Goal: Task Accomplishment & Management: Use online tool/utility

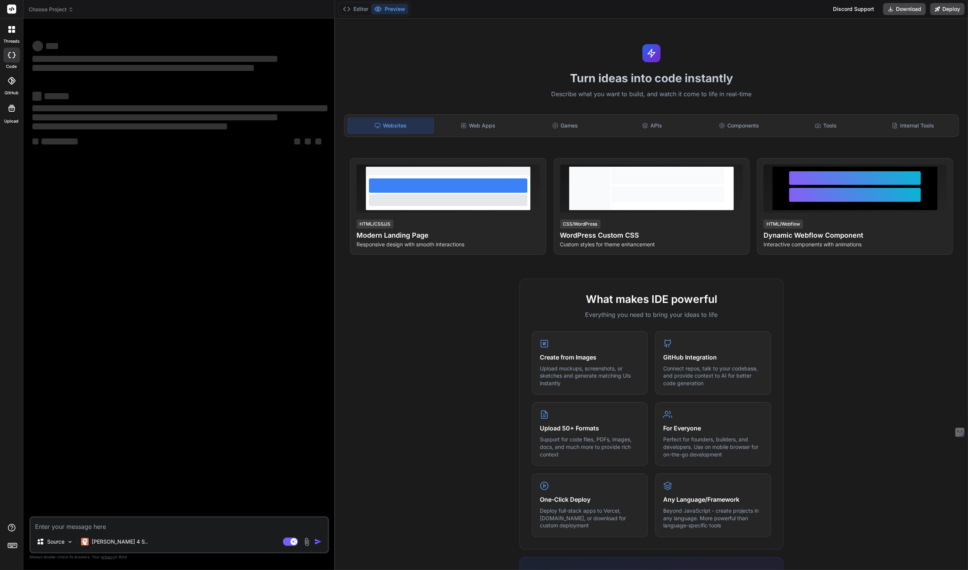
click at [46, 7] on span "Choose Project" at bounding box center [51, 10] width 45 height 8
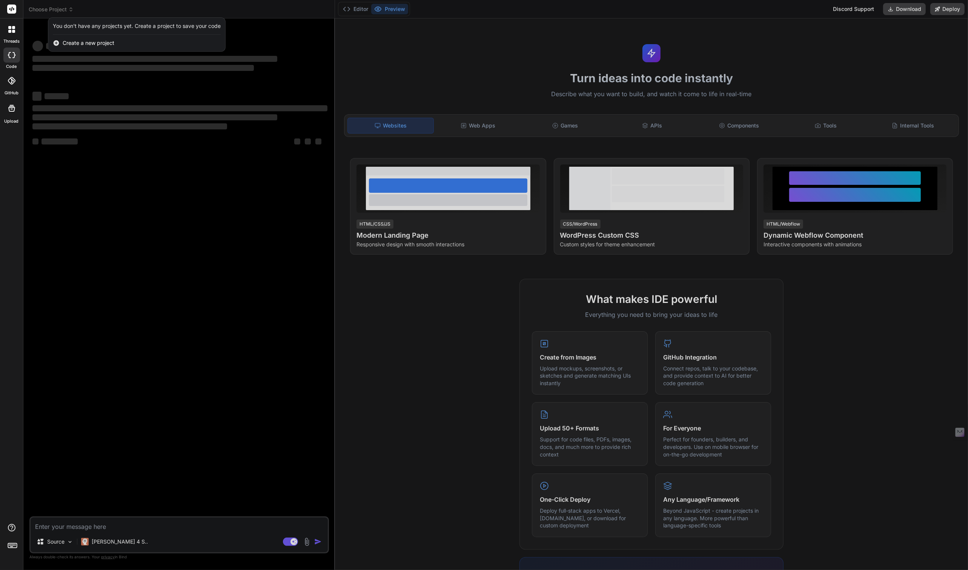
click at [46, 7] on div at bounding box center [484, 285] width 968 height 570
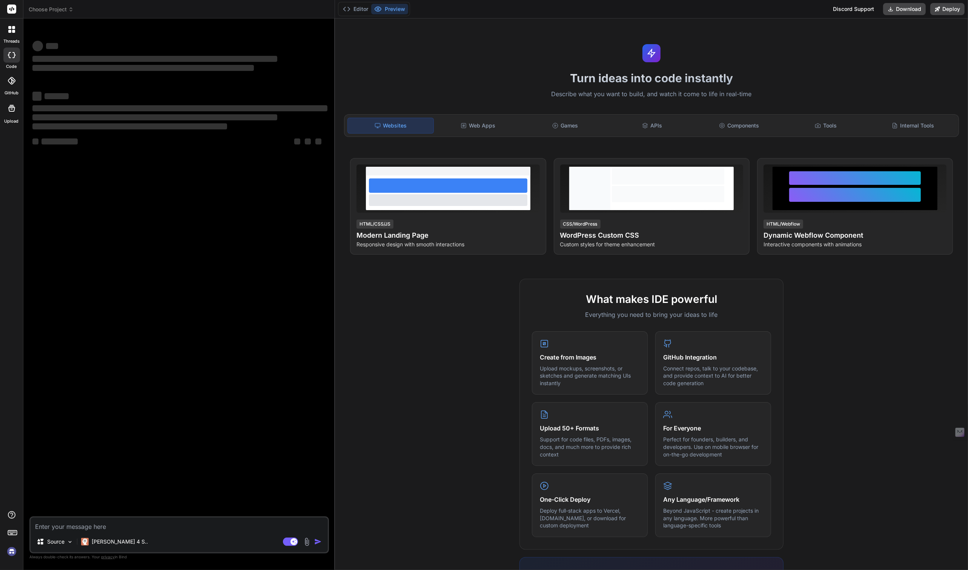
type textarea "x"
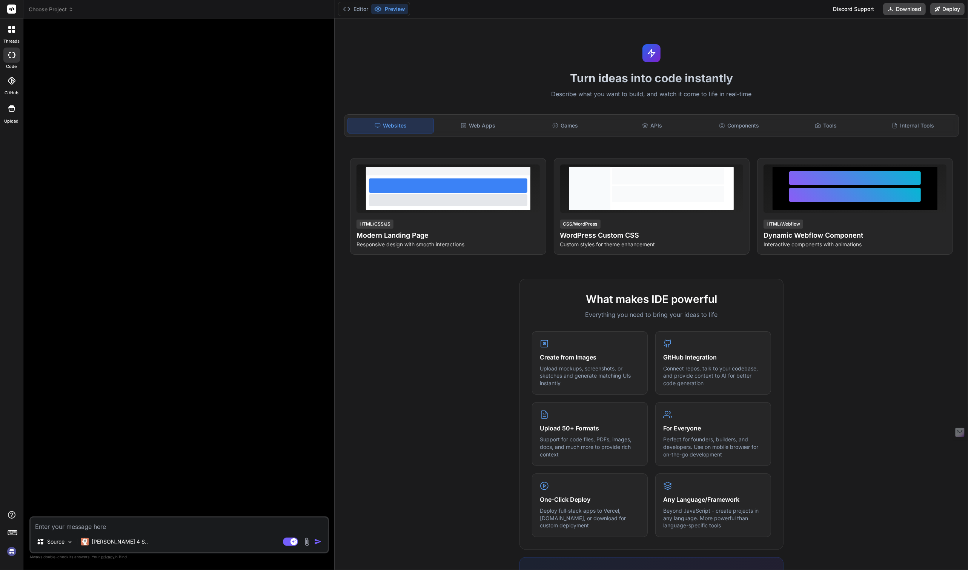
click at [10, 553] on img at bounding box center [11, 551] width 13 height 13
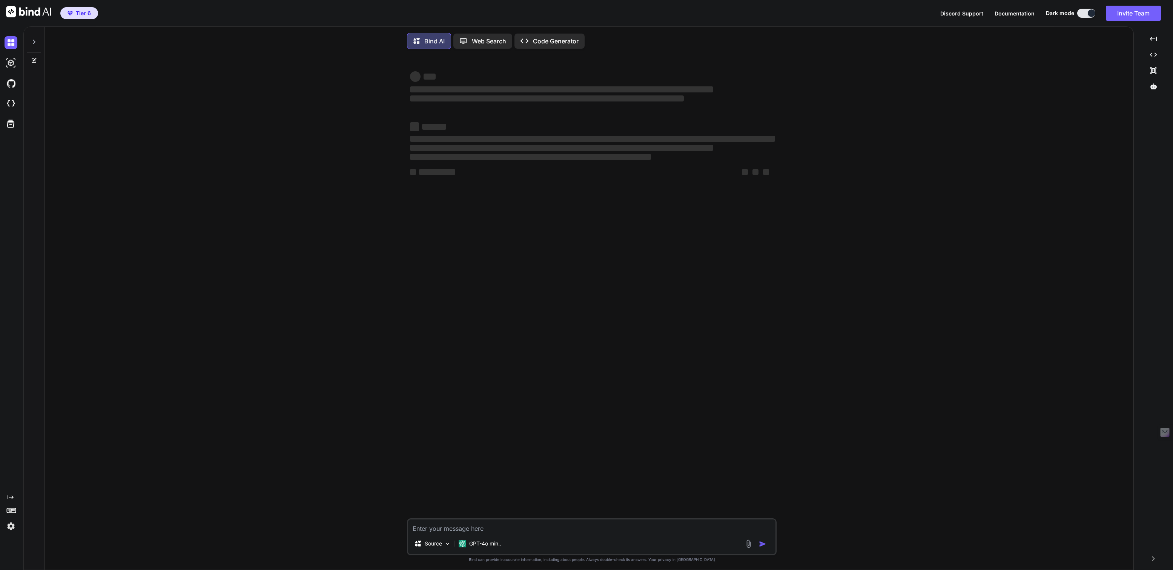
type textarea "x"
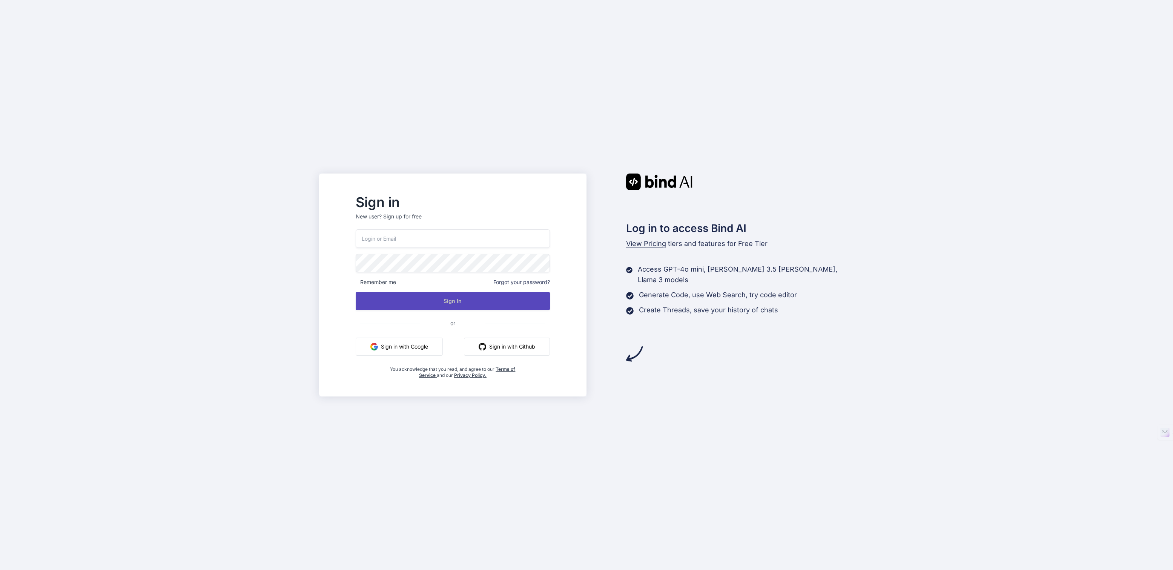
type input "[EMAIL_ADDRESS][DOMAIN_NAME]"
click at [439, 298] on button "Sign In" at bounding box center [453, 301] width 194 height 18
click at [417, 298] on button "Sign In" at bounding box center [453, 301] width 194 height 18
type input "[EMAIL_ADDRESS][DOMAIN_NAME]"
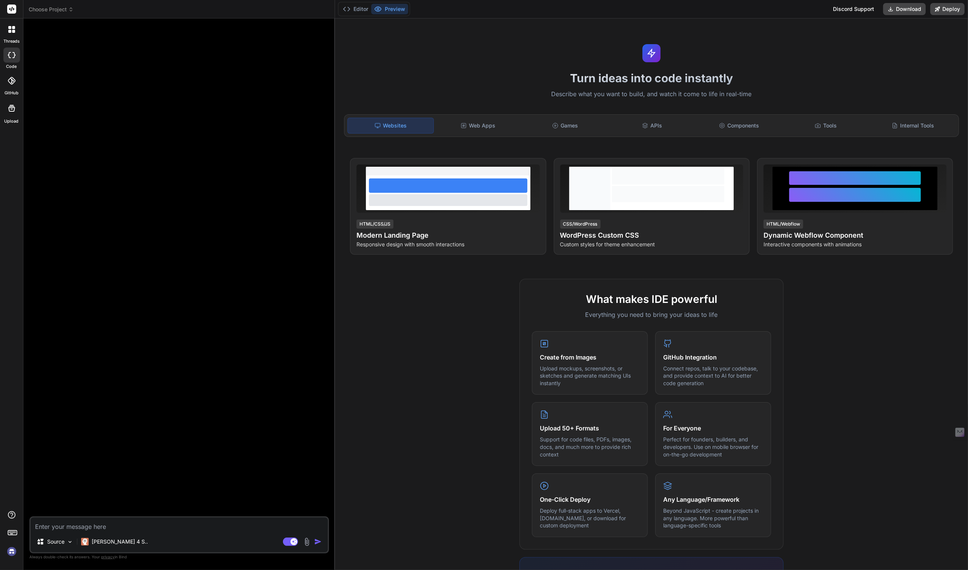
click at [10, 549] on img at bounding box center [11, 551] width 13 height 13
click at [57, 13] on header "Choose Project Created with Pixso." at bounding box center [179, 9] width 312 height 18
click at [56, 6] on span "Choose Project" at bounding box center [51, 10] width 45 height 8
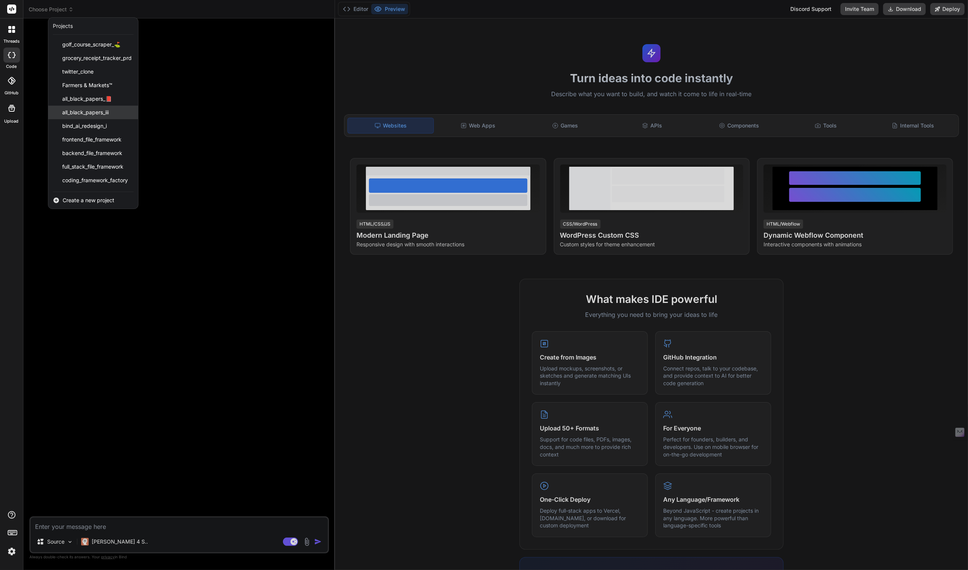
click at [87, 110] on span "all_black_papers_iii" at bounding box center [85, 113] width 46 height 8
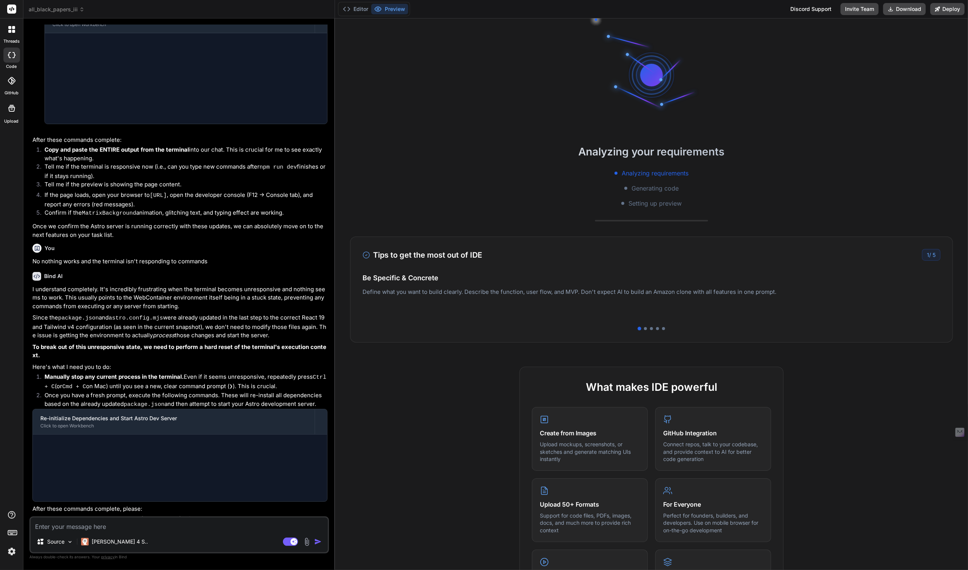
click at [8, 553] on img at bounding box center [11, 551] width 13 height 13
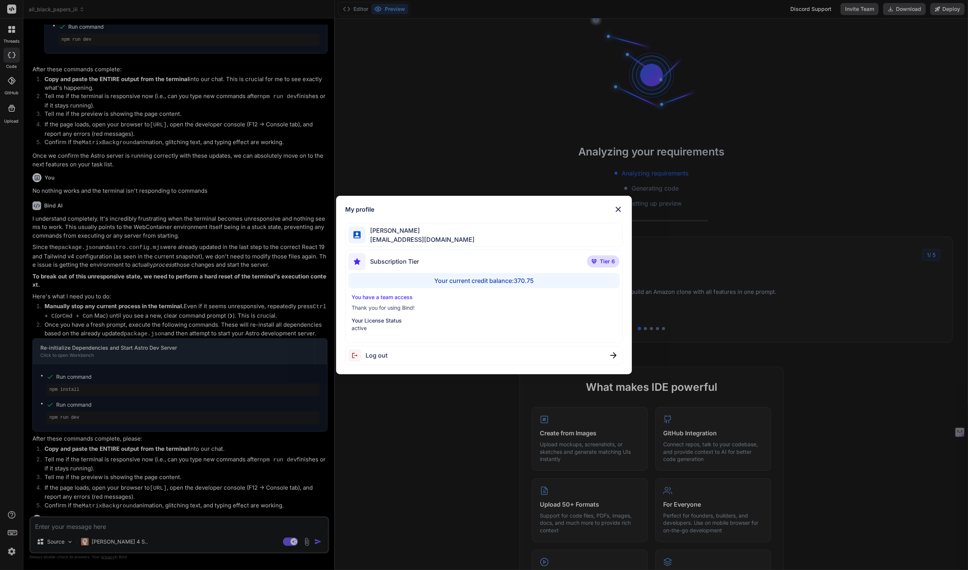
scroll to position [1294, 0]
click at [8, 553] on div "My profile Tye Anderson fakewiseco@gmail.com Subscription Tier Tier 6 Your curr…" at bounding box center [484, 285] width 968 height 570
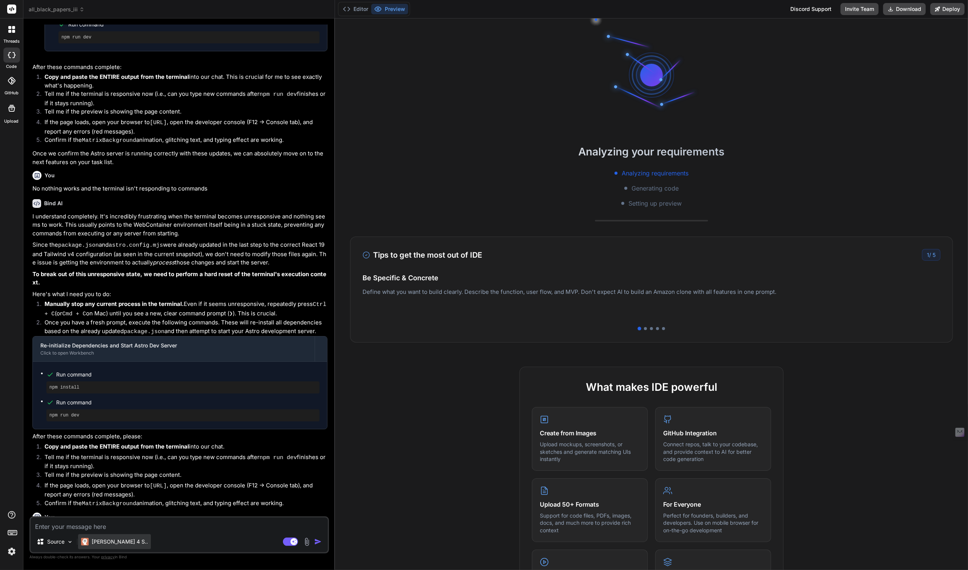
click at [95, 539] on p "Claude 4 S.." at bounding box center [120, 542] width 56 height 8
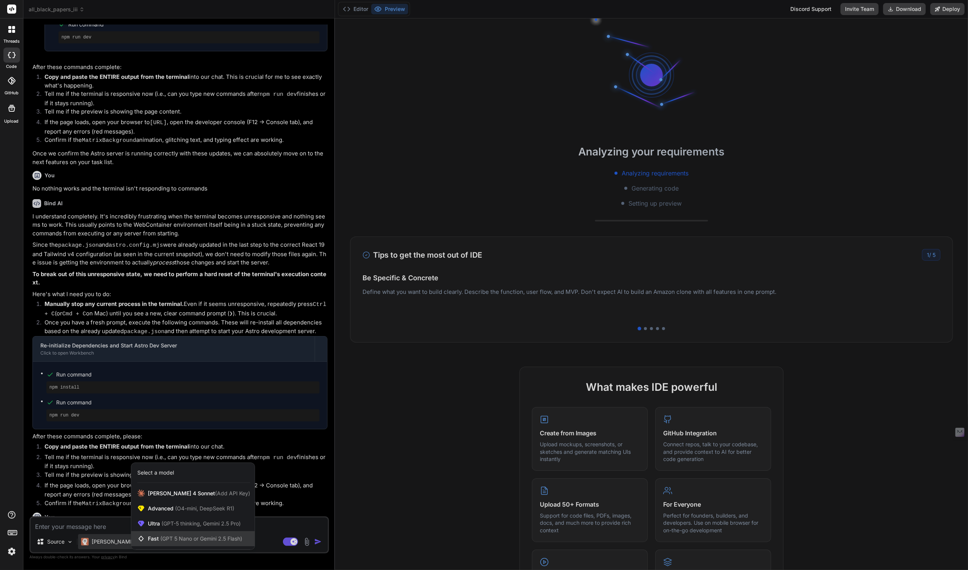
click at [163, 534] on div "Fast (GPT 5 Nano or Gemini 2.5 Flash)" at bounding box center [192, 538] width 123 height 15
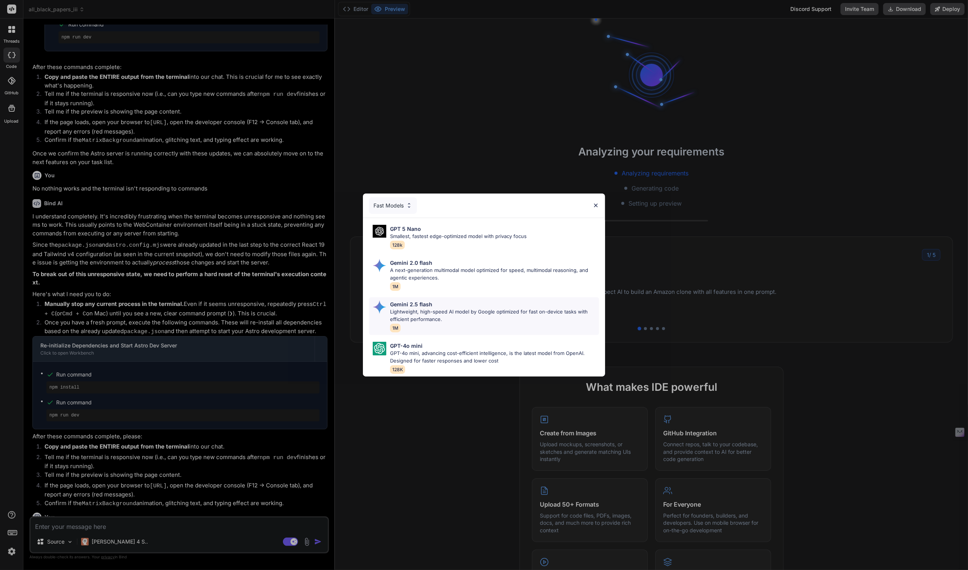
click at [397, 310] on p "Lightweight, high-speed AI model by Google optimized for fast on-device tasks w…" at bounding box center [494, 315] width 209 height 15
type textarea "x"
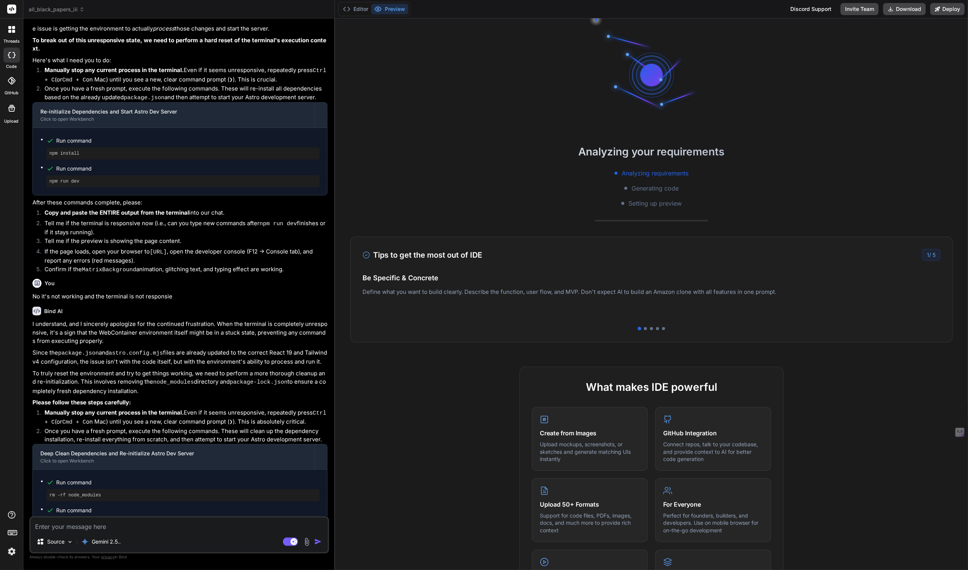
scroll to position [1665, 0]
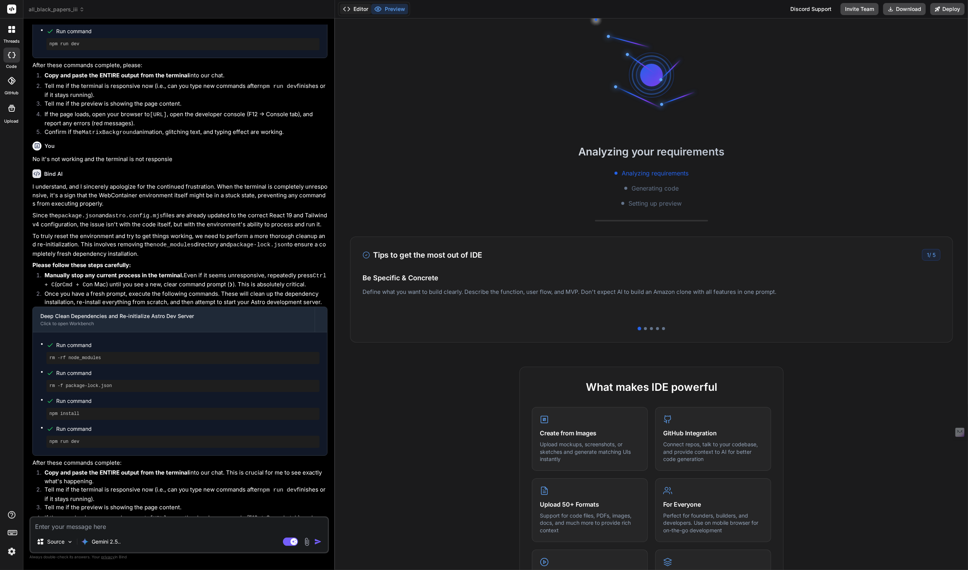
click at [360, 9] on button "Editor" at bounding box center [355, 9] width 31 height 11
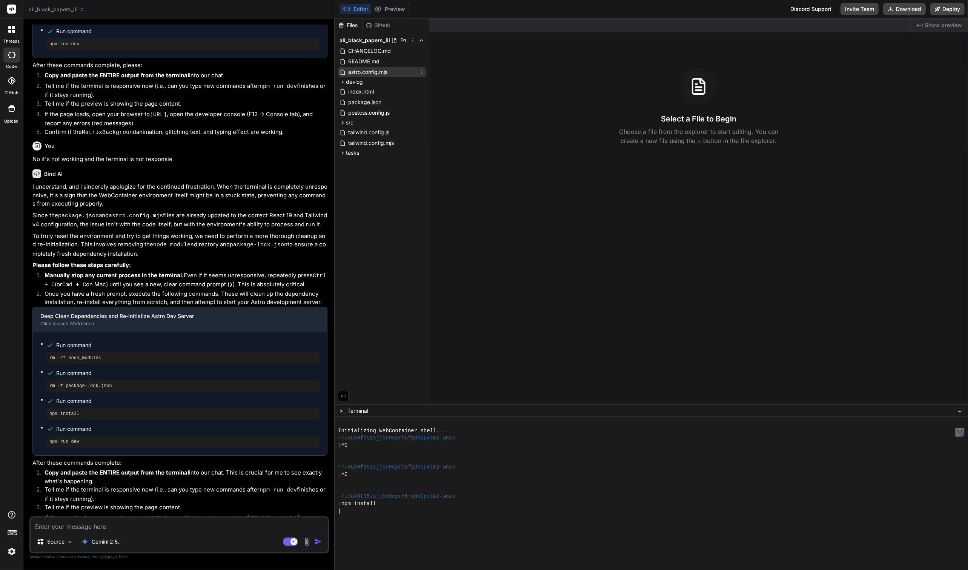
click at [366, 71] on span "astro.config.mjs" at bounding box center [368, 72] width 41 height 9
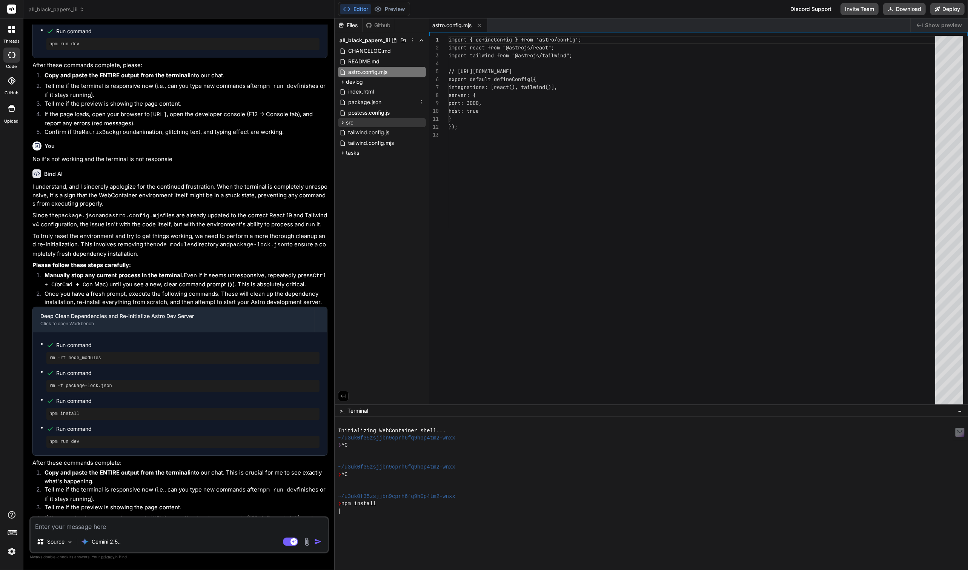
type textarea "x"
click at [347, 127] on div "tailwind.config.js" at bounding box center [382, 132] width 88 height 11
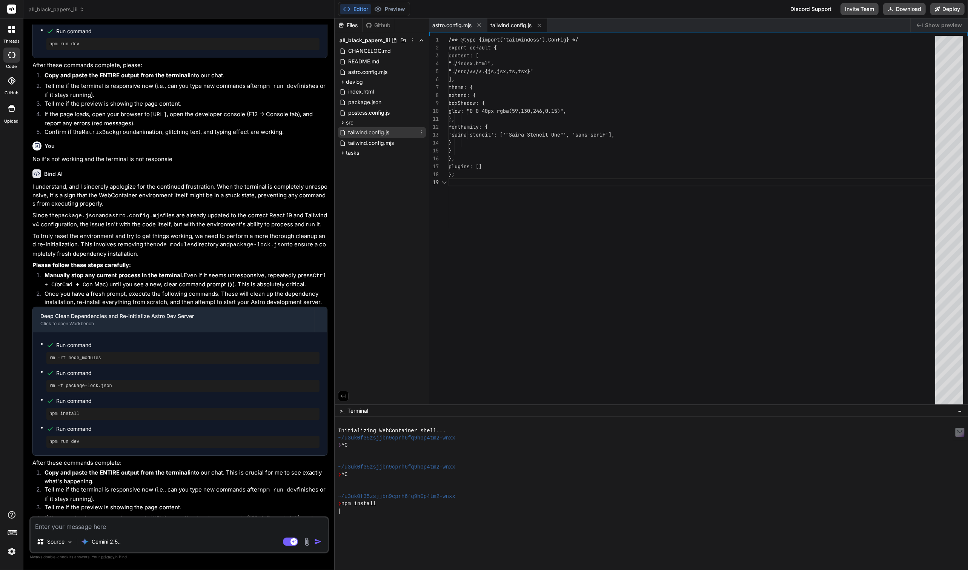
scroll to position [63, 0]
click at [351, 123] on span "src" at bounding box center [350, 123] width 8 height 8
click at [375, 205] on span "tailwind.config.mjs" at bounding box center [371, 207] width 47 height 9
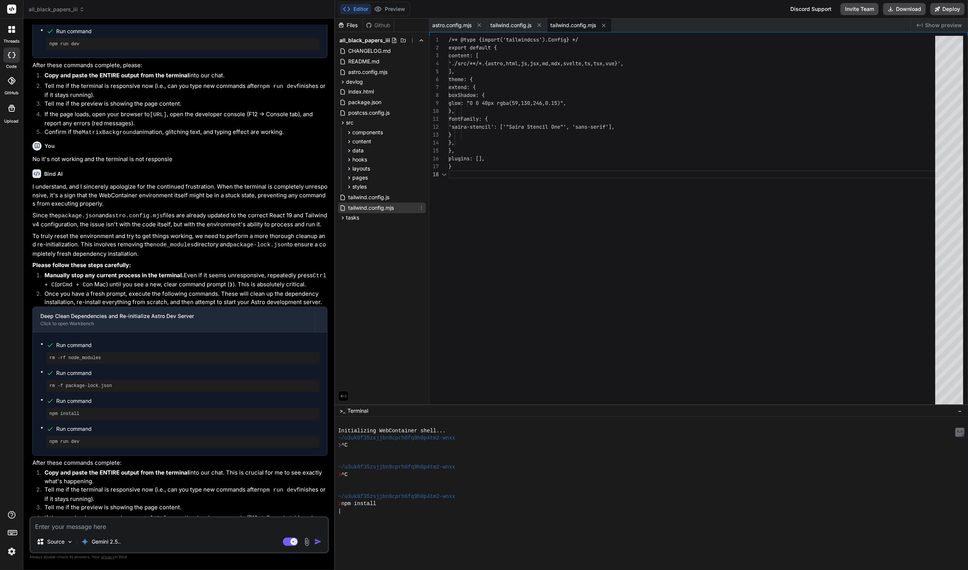
scroll to position [55, 0]
click at [364, 102] on span "package.json" at bounding box center [365, 102] width 35 height 9
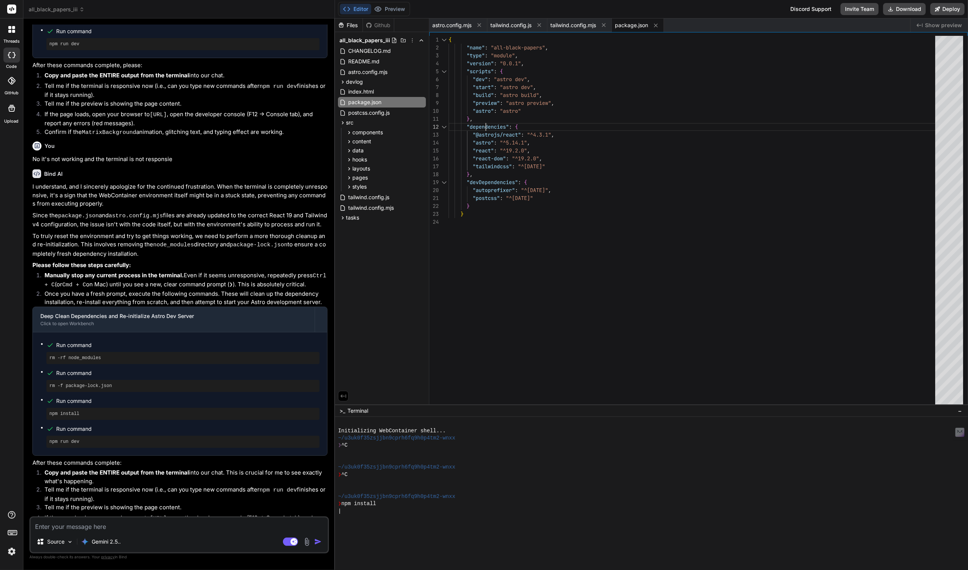
click at [484, 127] on div "{ "name" : "all-black-papers" , "type" : "module" , "version" : "0.0.1" , "scri…" at bounding box center [694, 222] width 491 height 372
drag, startPoint x: 484, startPoint y: 127, endPoint x: 564, endPoint y: 165, distance: 88.1
click at [564, 165] on div "{ "name" : "all-black-papers" , "type" : "module" , "version" : "0.0.1" , "scri…" at bounding box center [694, 222] width 491 height 372
click at [500, 185] on div "{ "name" : "all-black-papers" , "type" : "module" , "version" : "0.0.1" , "scri…" at bounding box center [694, 222] width 491 height 372
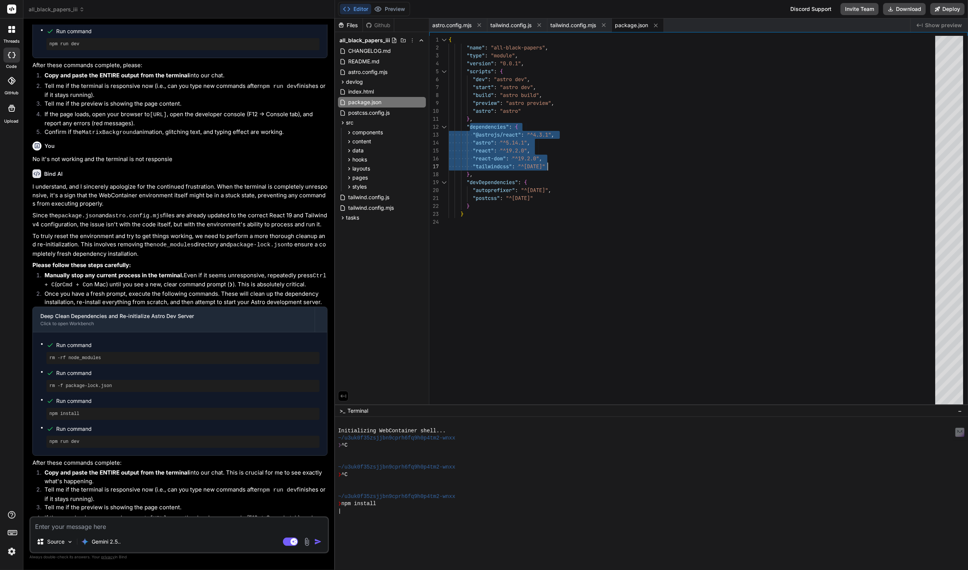
scroll to position [63, 0]
type textarea "}, "dependencies": { "@astrojs/react": "^4.3.1", "astro": "^5.14.1", "react": "…"
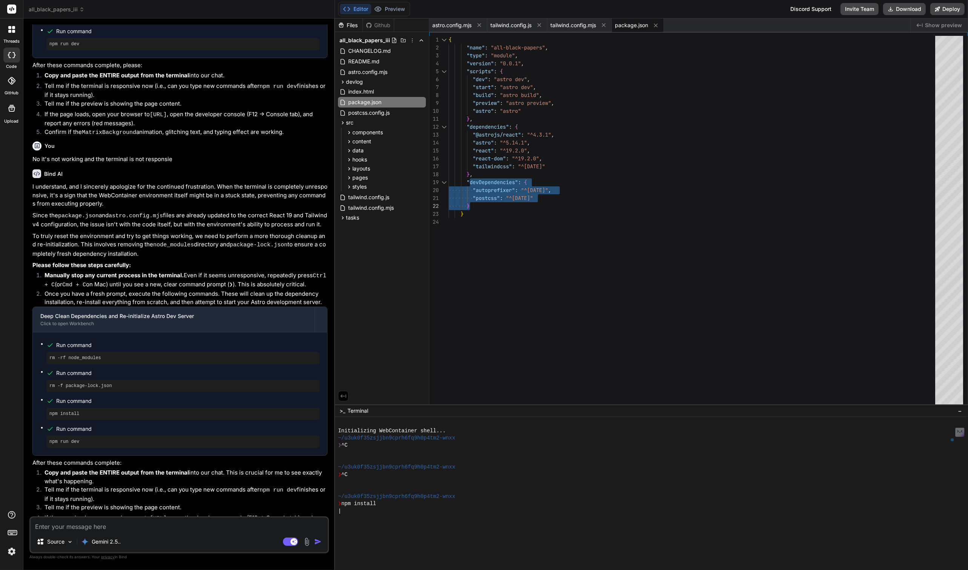
drag, startPoint x: 500, startPoint y: 185, endPoint x: 538, endPoint y: 201, distance: 41.4
click at [538, 201] on div "{ "name" : "all-black-papers" , "type" : "module" , "version" : "0.0.1" , "scri…" at bounding box center [694, 222] width 491 height 372
click at [114, 528] on textarea at bounding box center [179, 525] width 297 height 14
type textarea "x"
type textarea "W"
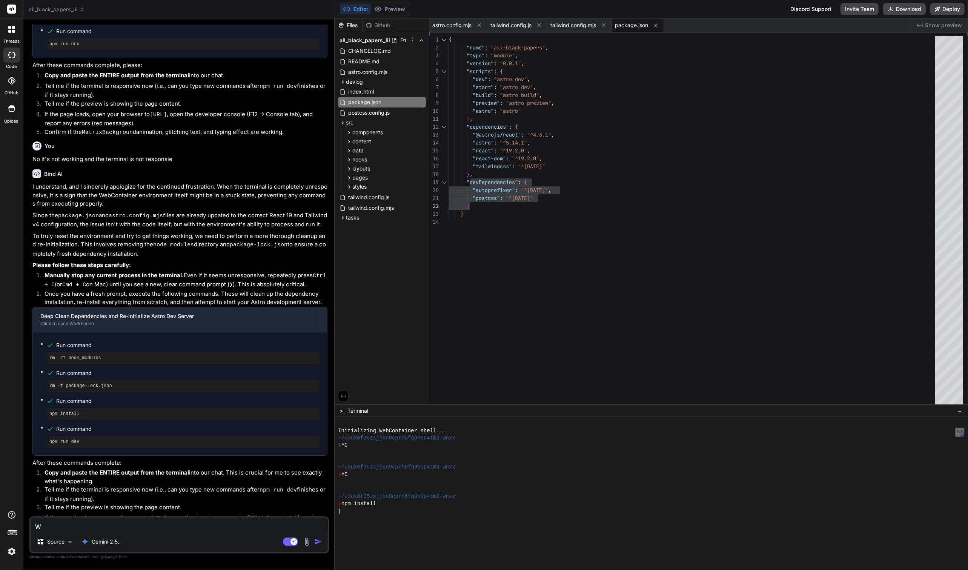
type textarea "x"
type textarea "We"
type textarea "x"
type textarea "We"
type textarea "x"
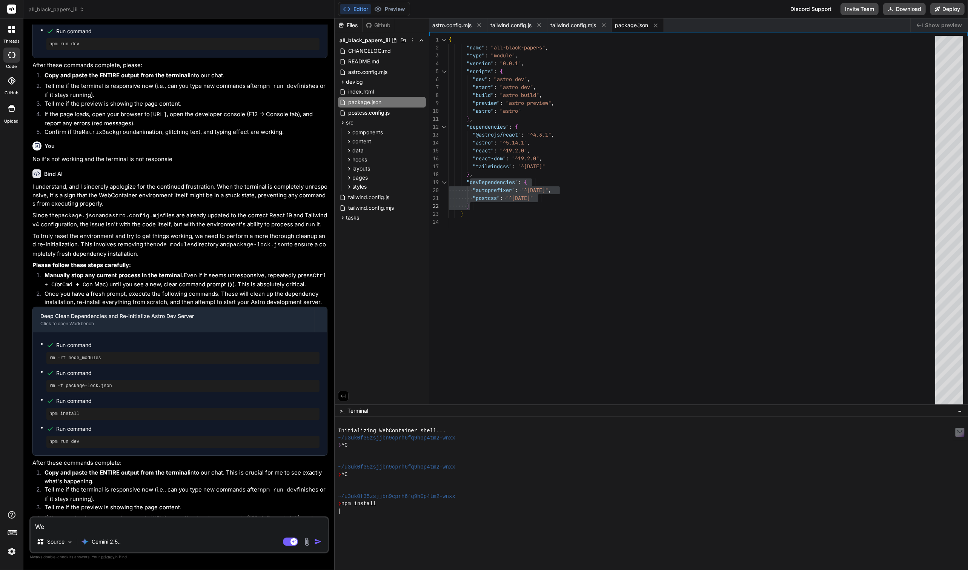
type textarea "We h"
type textarea "x"
type textarea "We ha"
type textarea "x"
type textarea "We hav"
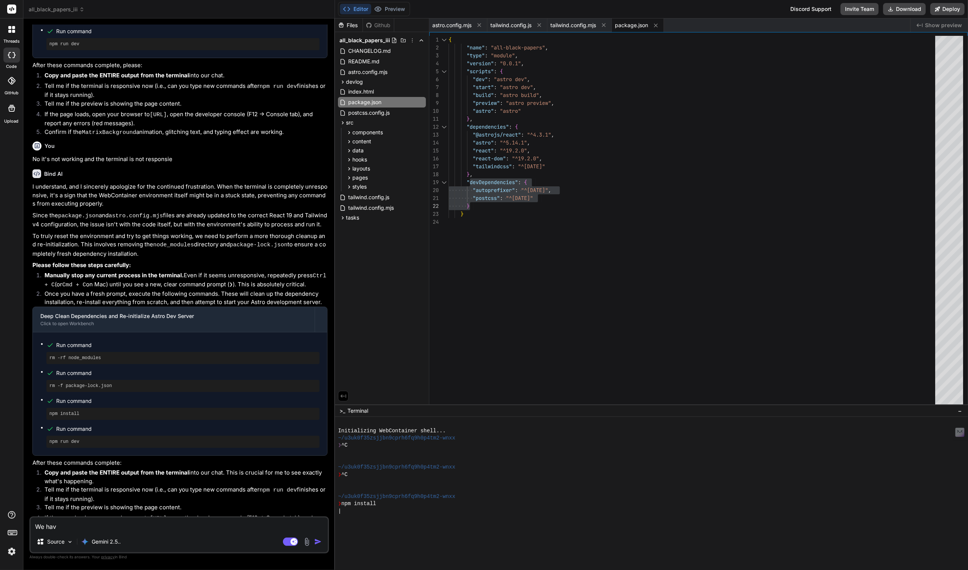
type textarea "x"
type textarea "We have"
type textarea "x"
type textarea "We have"
type textarea "x"
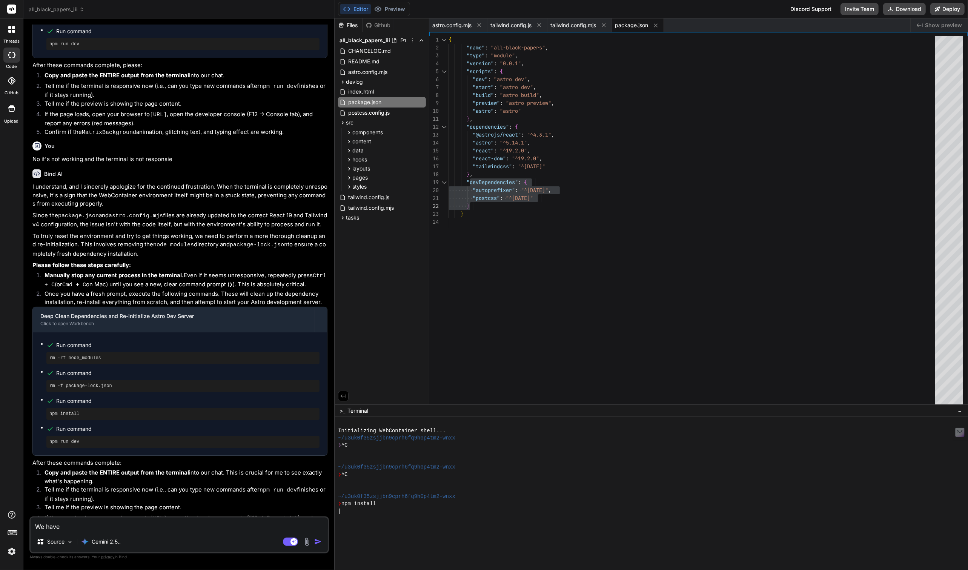
type textarea "We have m"
type textarea "x"
type textarea "We have mo"
type textarea "x"
type textarea "We have mor"
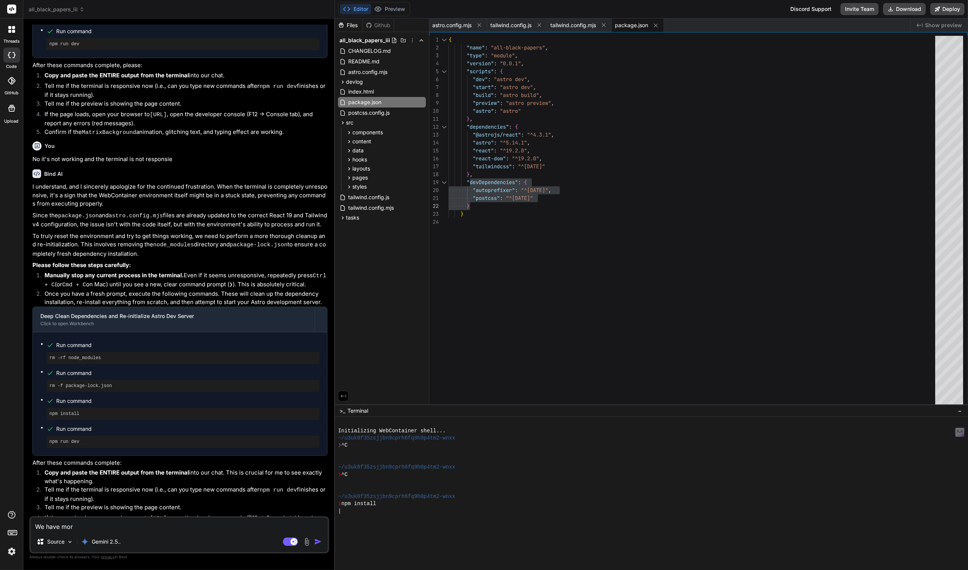
type textarea "x"
type textarea "We have more"
type textarea "x"
type textarea "We have more"
type textarea "x"
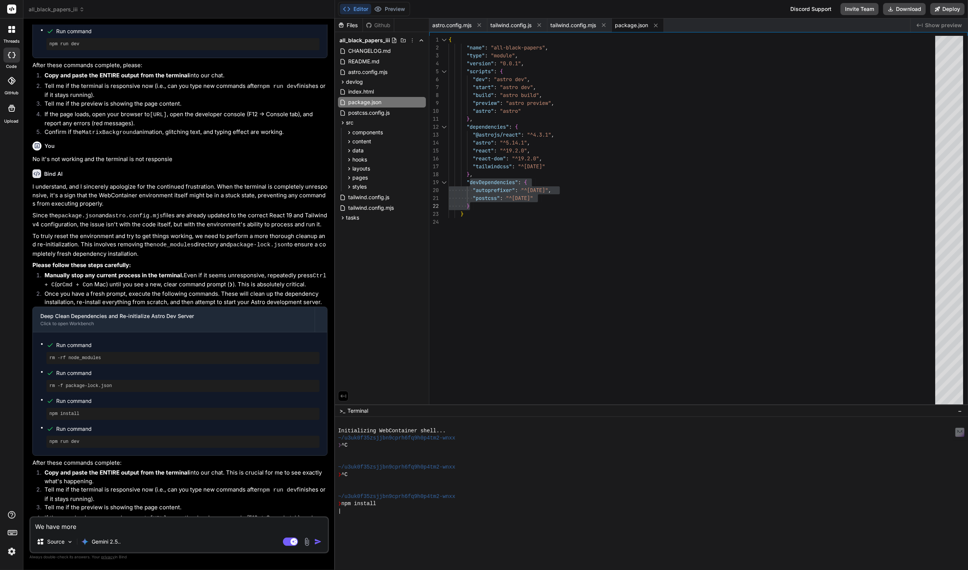
type textarea "We have more d"
type textarea "x"
type textarea "We have more de"
type textarea "x"
type textarea "We have more dev"
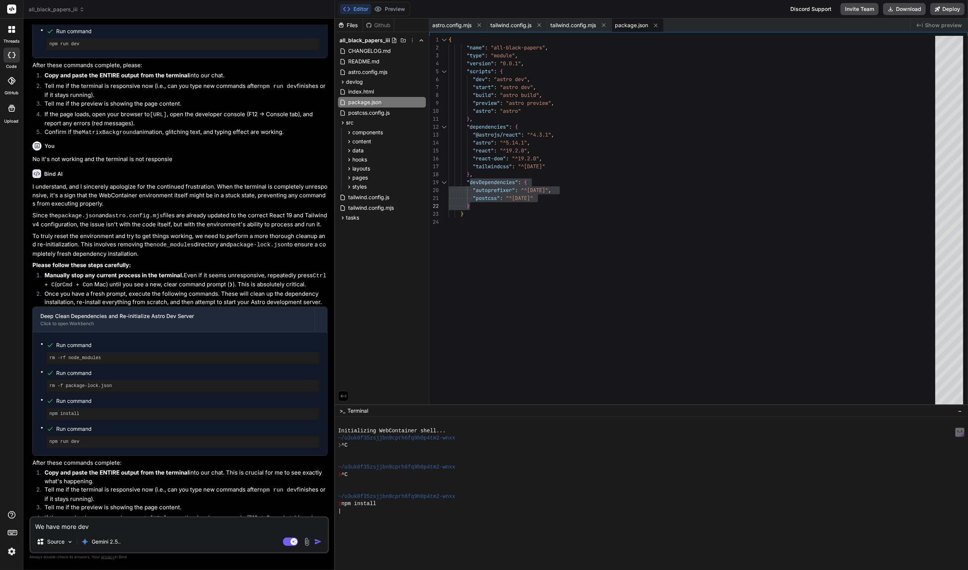
type textarea "x"
type textarea "We have more devd"
type textarea "x"
type textarea "We have more devde"
type textarea "x"
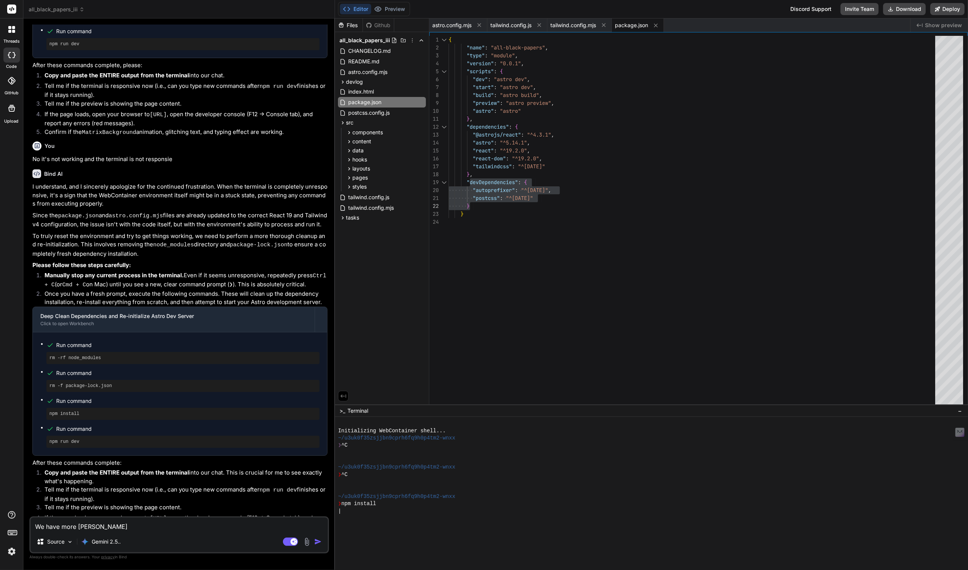
type textarea "We have more devdep"
type textarea "x"
type textarea "We have more devdepen"
type textarea "x"
type textarea "We have more devdepend"
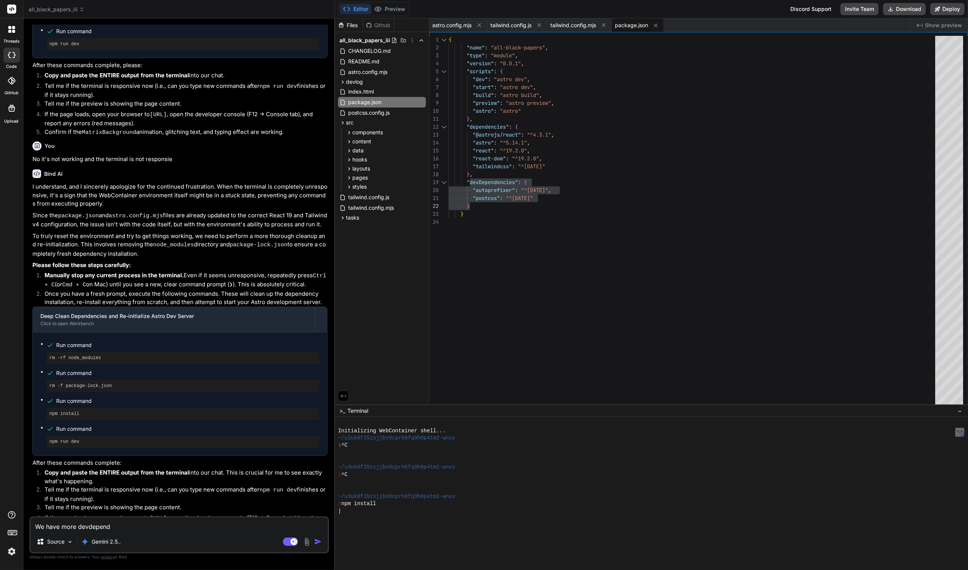
type textarea "x"
type textarea "We have more devdepende"
type textarea "x"
type textarea "We have more devdependen"
type textarea "x"
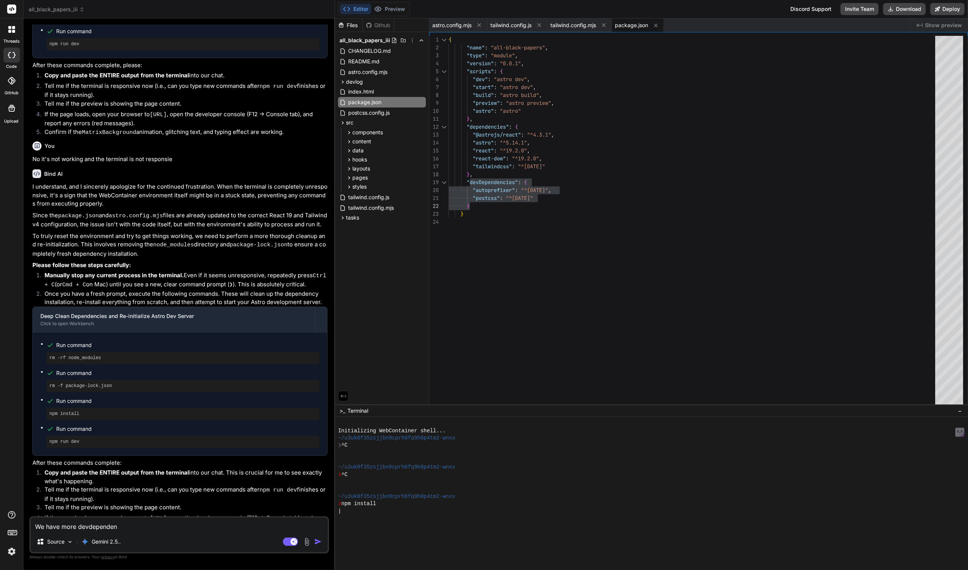
type textarea "We have more devdependenc"
type textarea "x"
type textarea "We have more devdependenci"
type textarea "x"
type textarea "We have more devdependencie"
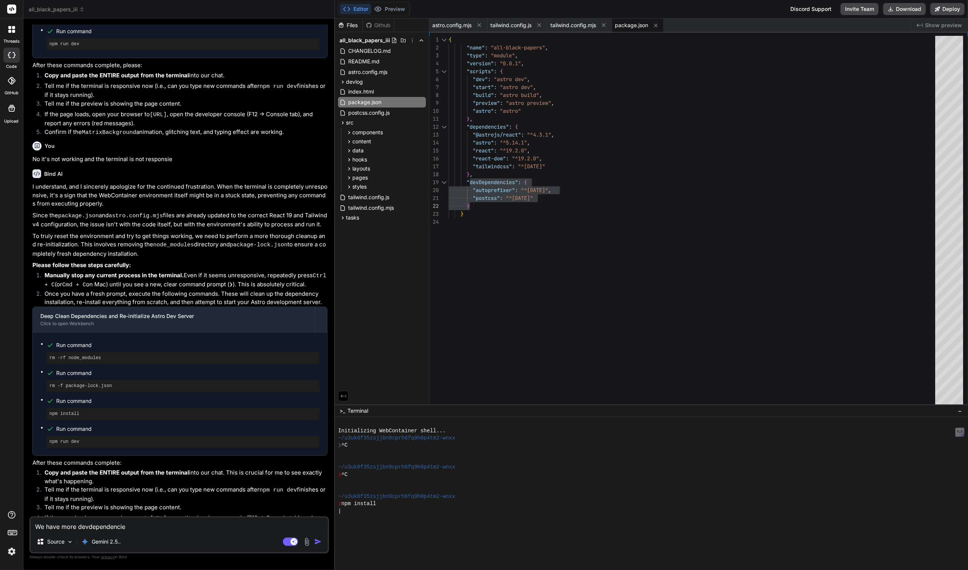
type textarea "x"
type textarea "We have more devdependencies"
type textarea "x"
type textarea "We have more devdependencies"
type textarea "x"
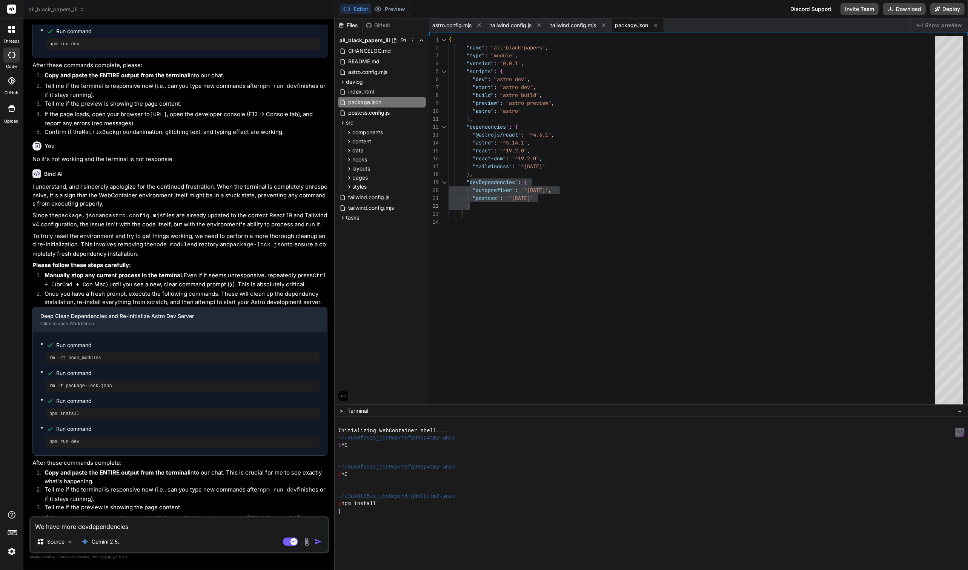
type textarea "We have more devdependencies t"
type textarea "x"
type textarea "We have more devdependencies to"
type textarea "x"
type textarea "We have more devdependencies to u"
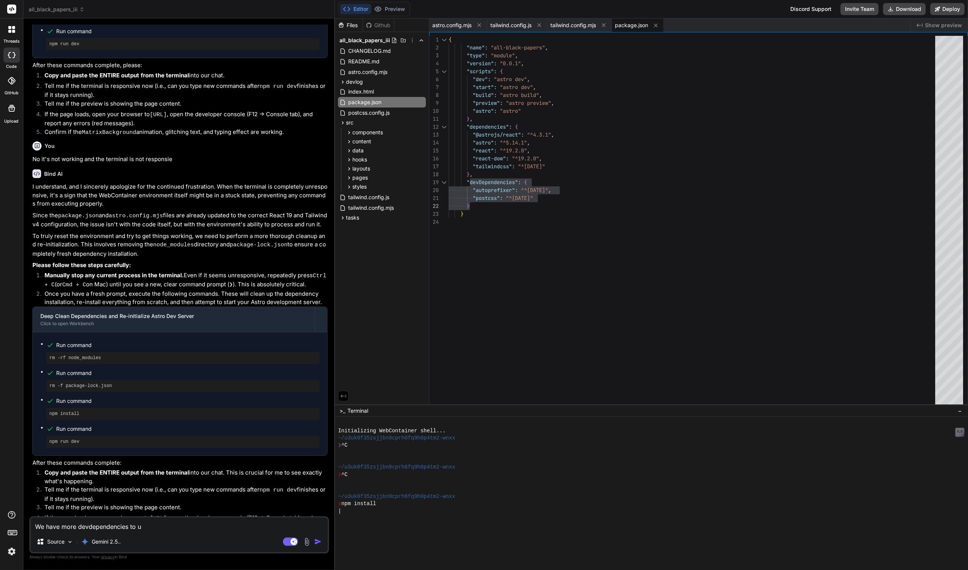
type textarea "x"
type textarea "We have more devdependencies to up"
type textarea "x"
type textarea "We have more devdependencies to upd"
type textarea "x"
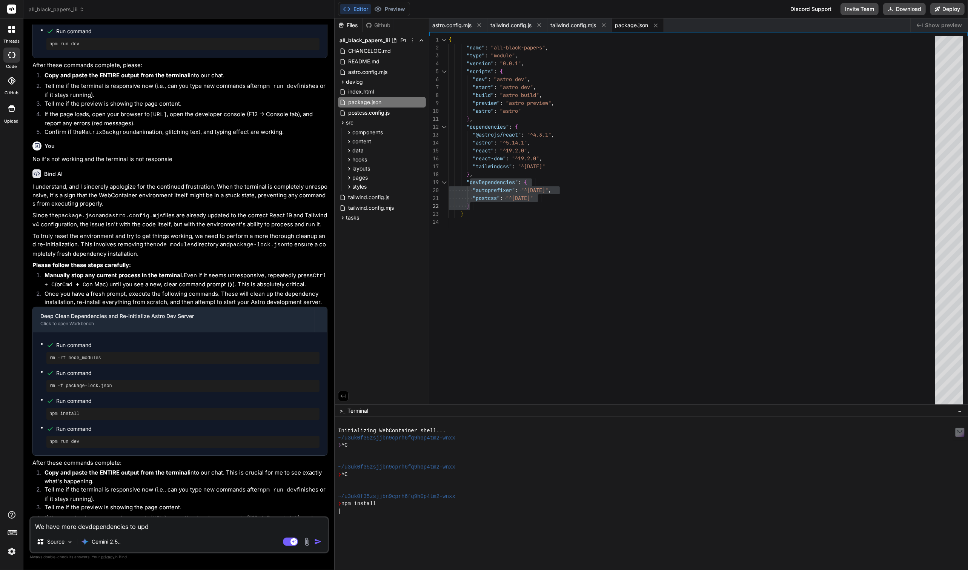
type textarea "We have more devdependencies to upda"
type textarea "x"
type textarea "We have more devdependencies to updat"
type textarea "x"
type textarea "We have more devdependencies to update"
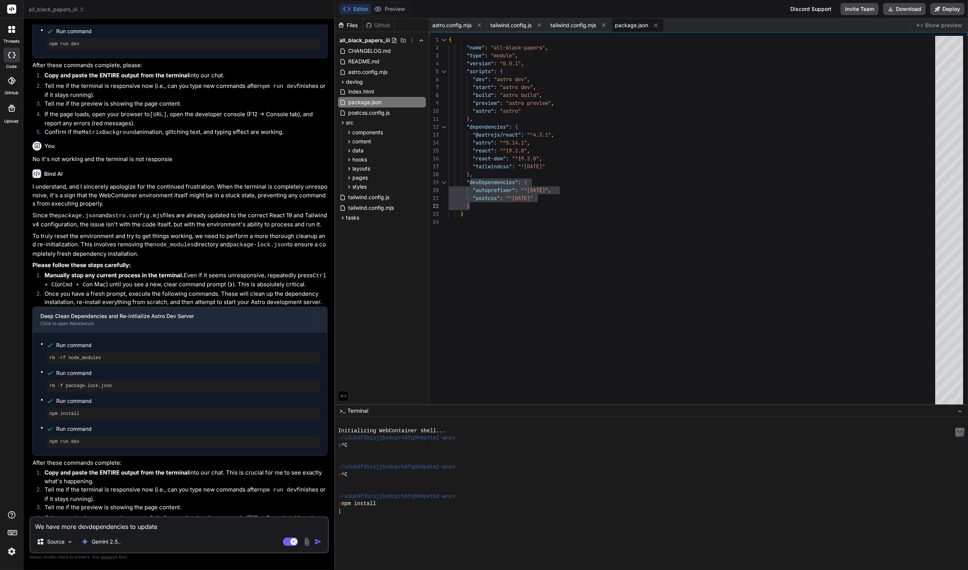
type textarea "x"
type textarea "We have more devdependencies to update:"
type textarea "x"
type textarea "We have more devdependencies to update:"
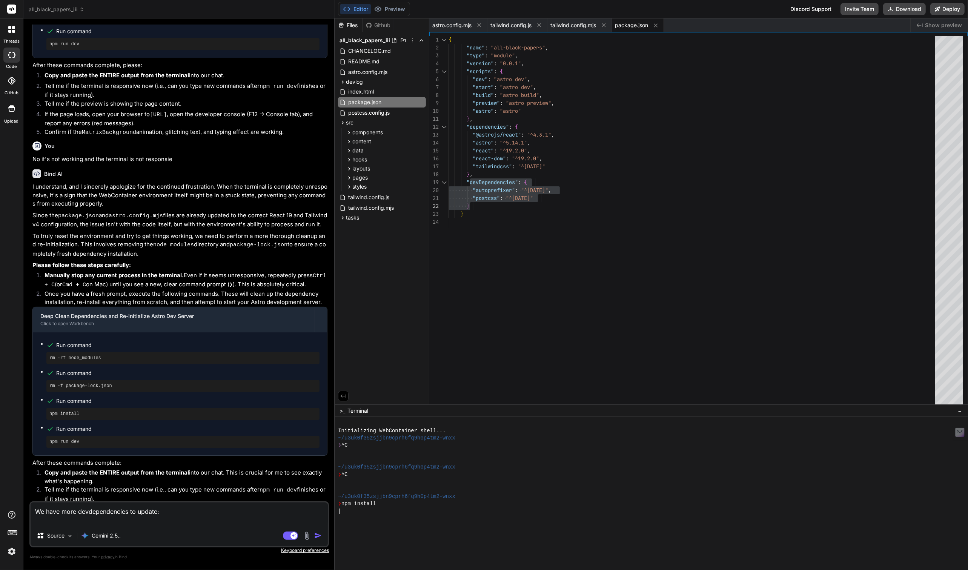
paste textarea "Latest Autoprefixer version: 10.4.21, released in March 2025. Latest PostCSS ve…"
type textarea "x"
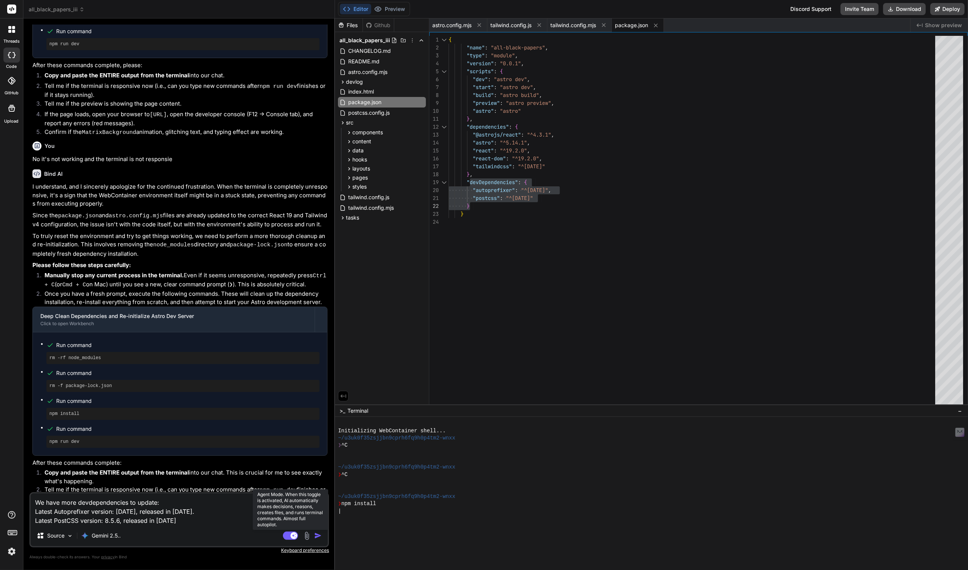
type textarea "We have more devdependencies to update: Latest Autoprefixer version: 10.4.21, r…"
click at [285, 533] on rect at bounding box center [290, 536] width 15 height 8
type textarea "x"
click at [281, 531] on button "Agent Mode. When this toggle is activated, AI automatically makes decisions, re…" at bounding box center [290, 535] width 18 height 9
click at [288, 538] on rect at bounding box center [290, 536] width 15 height 8
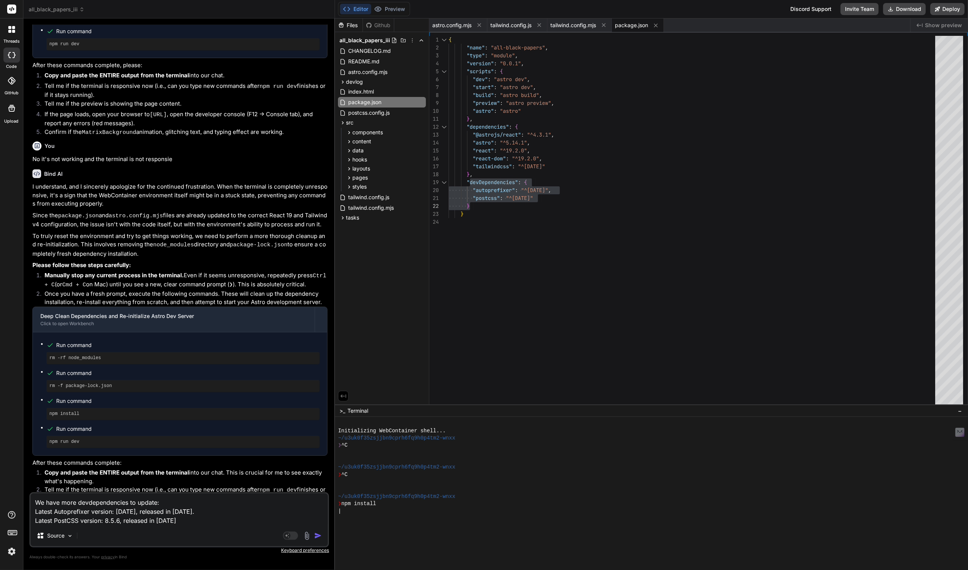
click at [199, 524] on textarea "We have more devdependencies to update: Latest Autoprefixer version: 10.4.21, r…" at bounding box center [179, 510] width 297 height 32
type textarea "x"
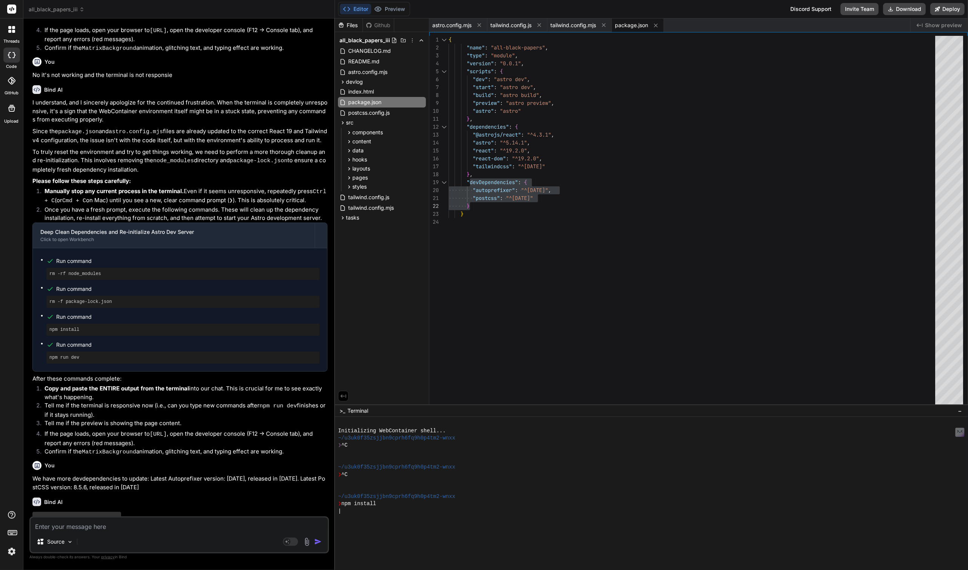
scroll to position [1752, 0]
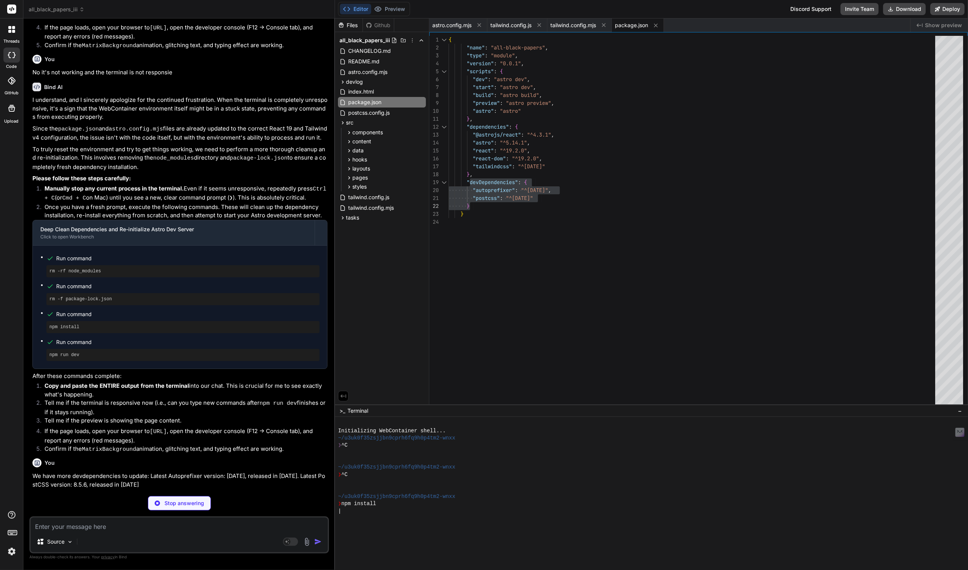
type textarea "x"
type textarea ""postcss": "^8.5.6" } }"
type textarea "x"
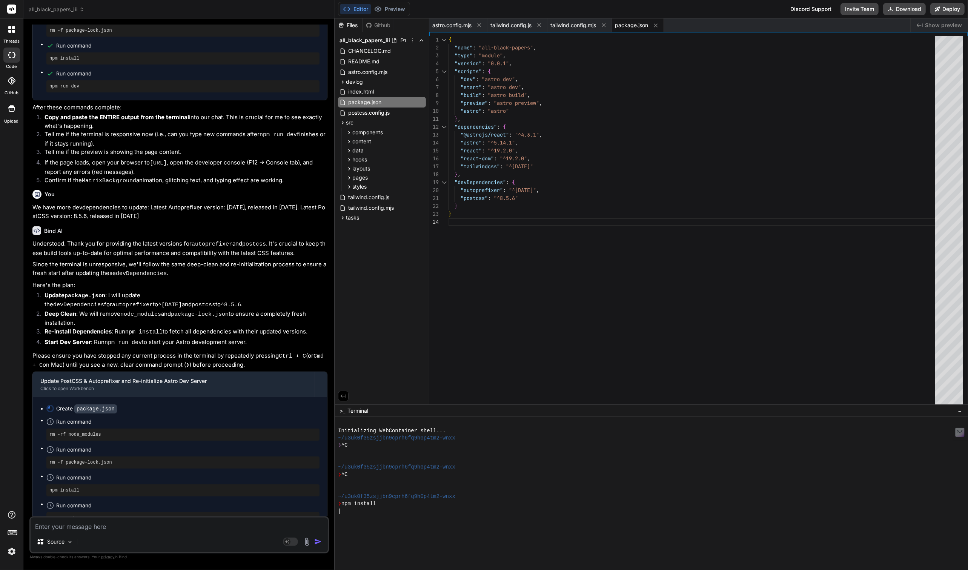
scroll to position [2083, 0]
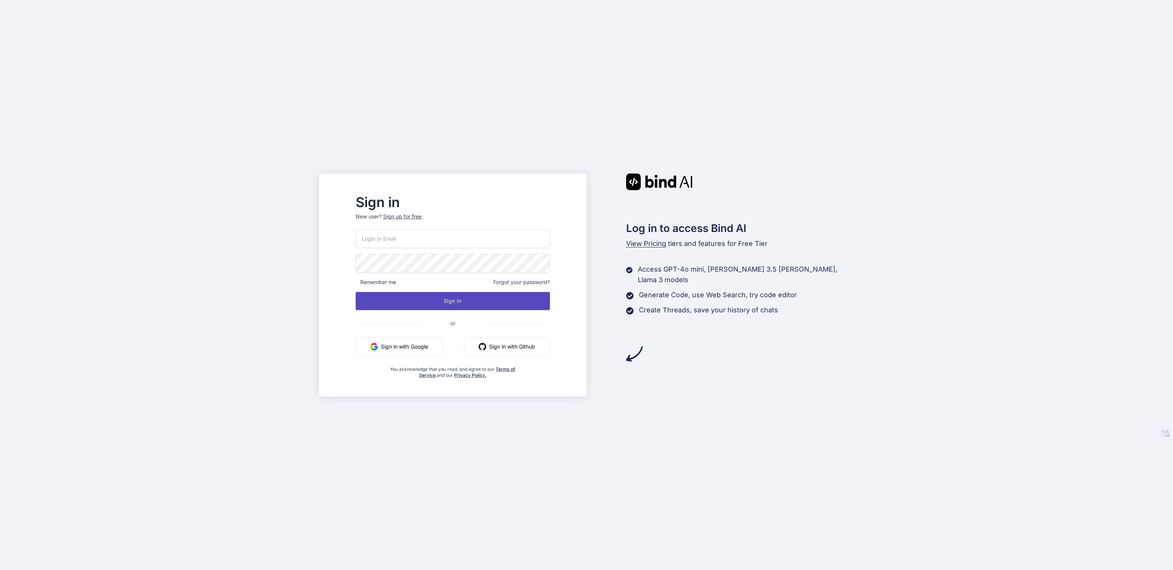
type input "[EMAIL_ADDRESS][DOMAIN_NAME]"
click at [471, 303] on button "Sign In" at bounding box center [453, 301] width 194 height 18
click at [455, 293] on button "Sign In" at bounding box center [453, 301] width 194 height 18
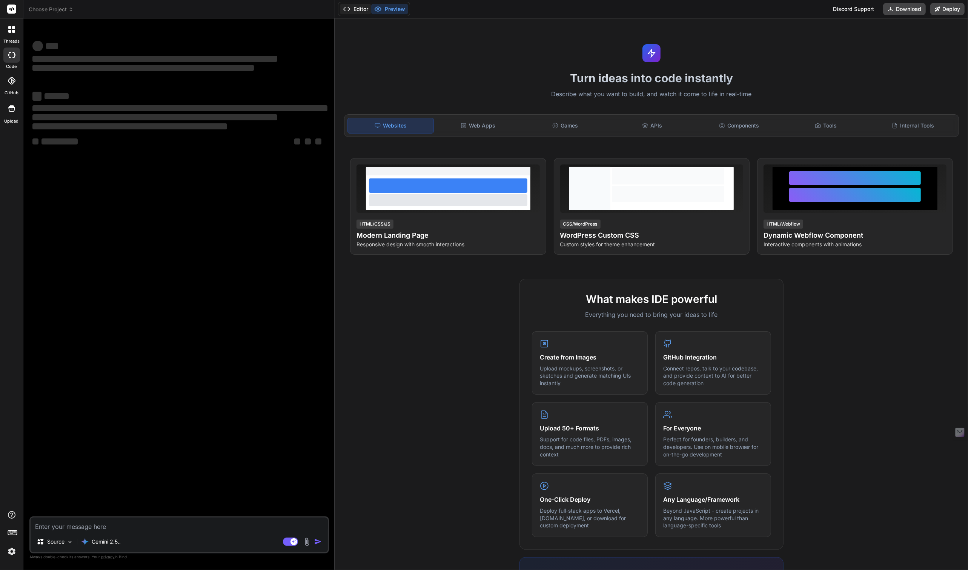
click at [360, 8] on button "Editor" at bounding box center [355, 9] width 31 height 11
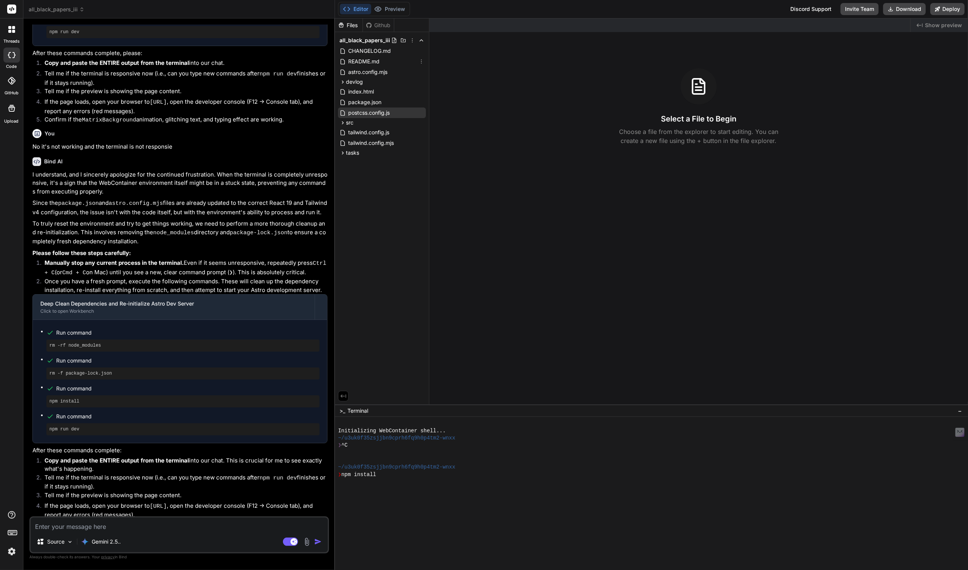
scroll to position [990, 0]
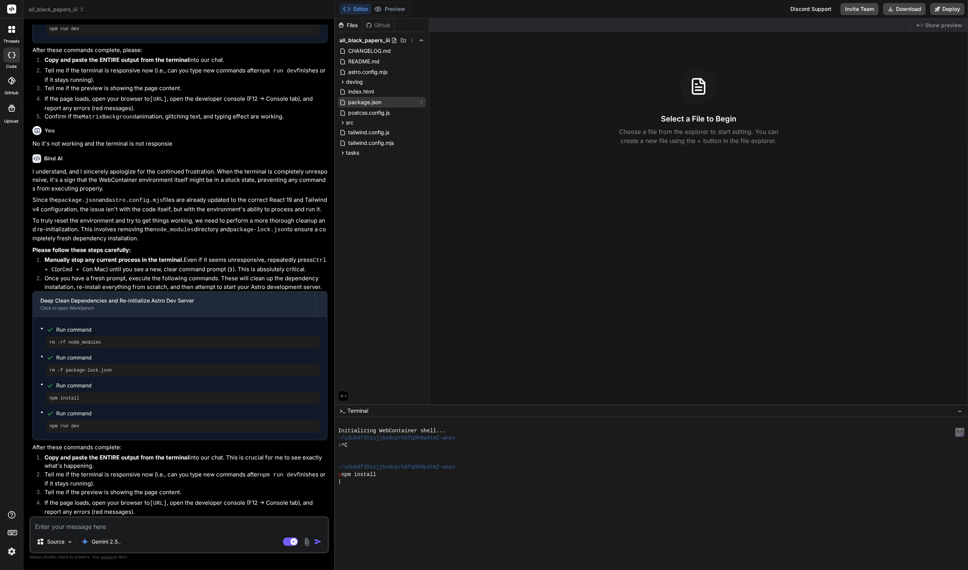
click at [364, 98] on span "package.json" at bounding box center [365, 102] width 35 height 9
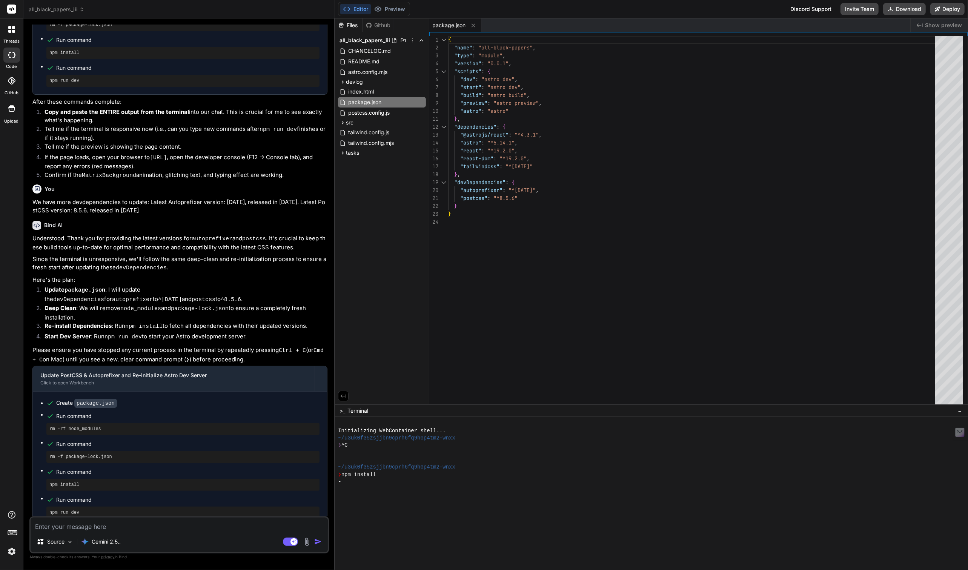
scroll to position [1406, 0]
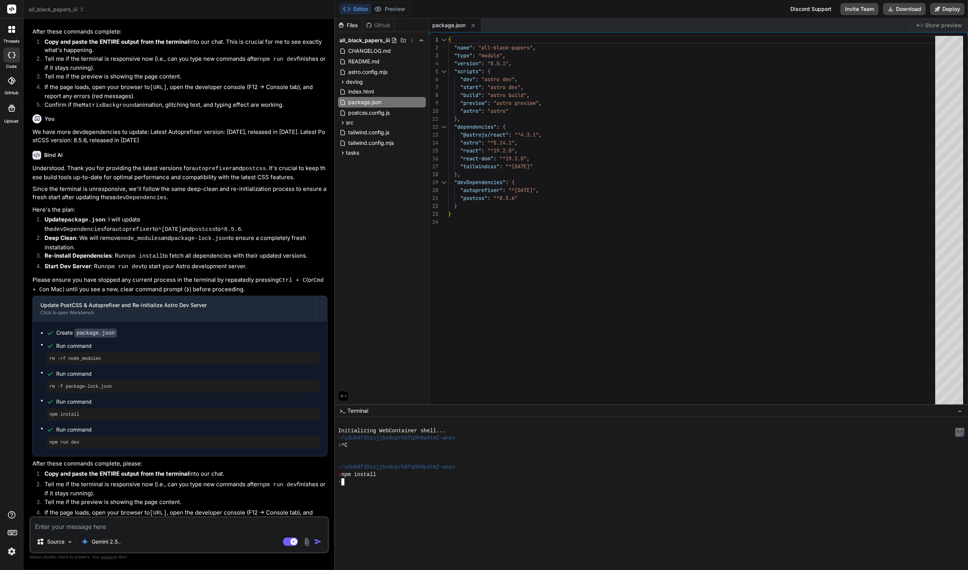
click at [411, 496] on div at bounding box center [648, 496] width 620 height 7
click at [289, 540] on rect at bounding box center [290, 542] width 15 height 8
type textarea "x"
click at [198, 524] on textarea at bounding box center [179, 525] width 297 height 14
type textarea "c"
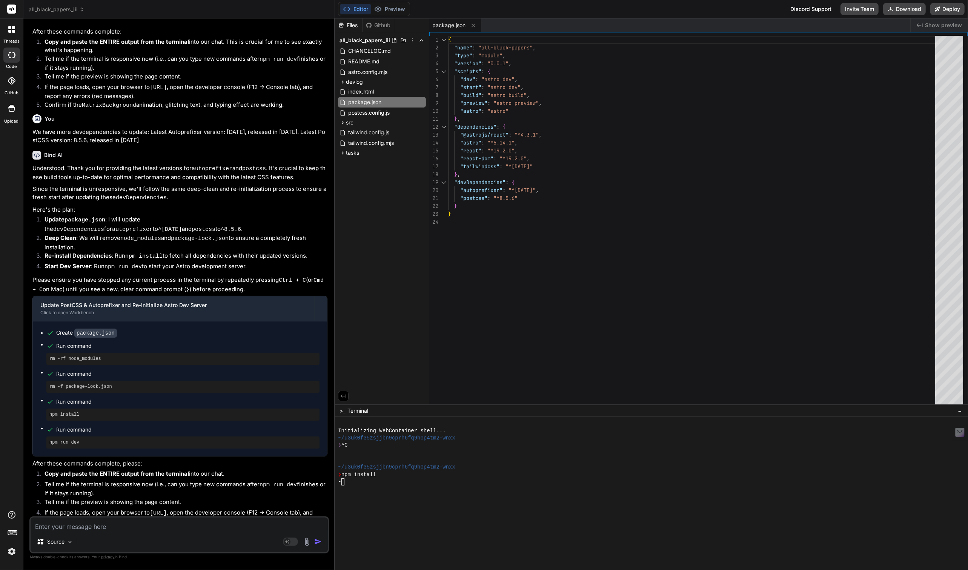
type textarea "x"
type textarea "ca"
type textarea "x"
type textarea "can"
type textarea "x"
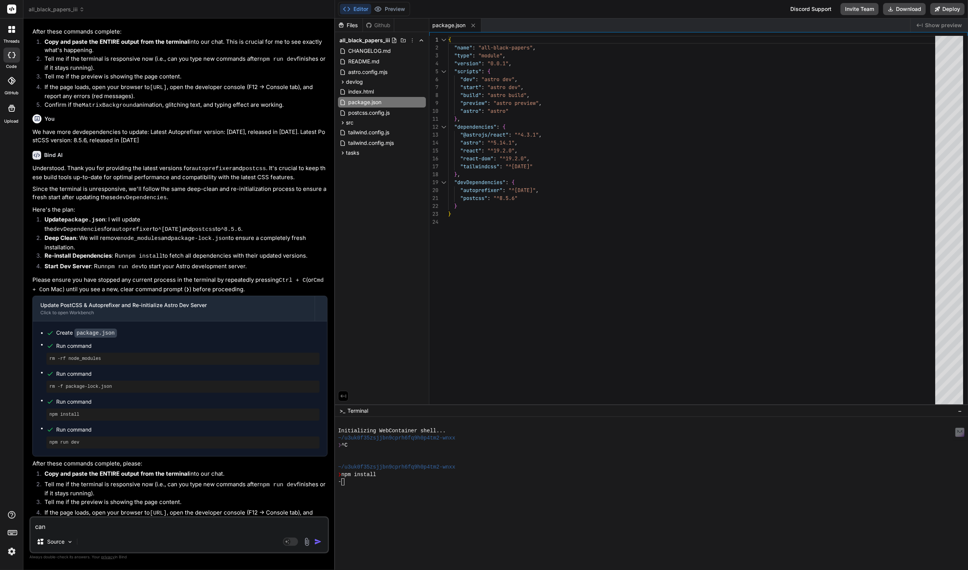
type textarea "can"
type textarea "x"
type textarea "can y"
type textarea "x"
type textarea "can yo"
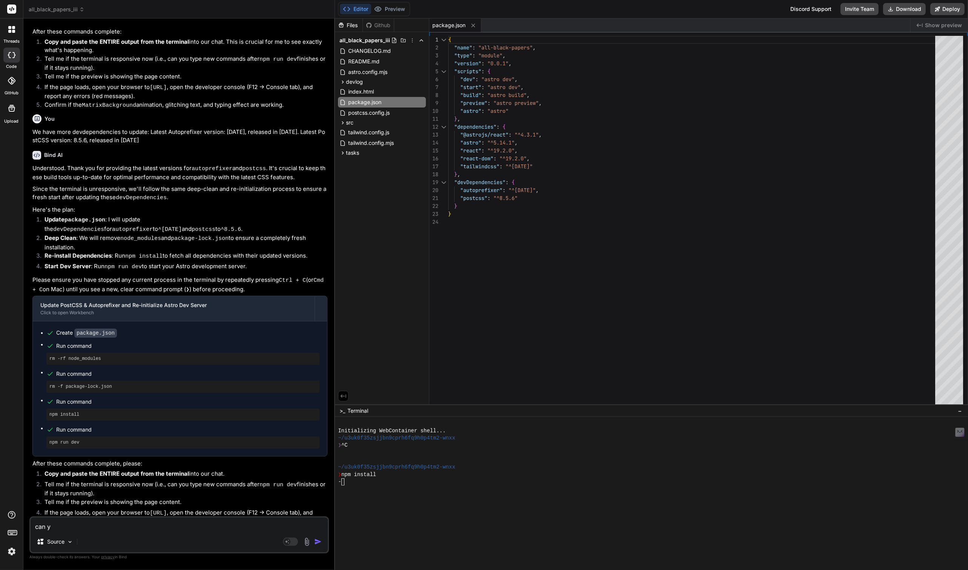
type textarea "x"
type textarea "can you"
type textarea "x"
type textarea "can you"
type textarea "x"
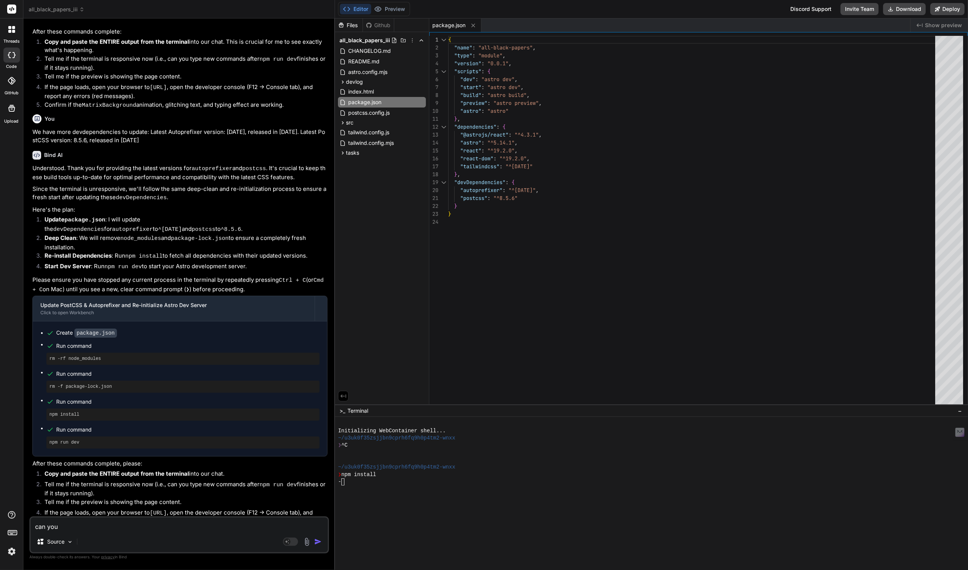
type textarea "can you r"
type textarea "x"
type textarea "can you re"
type textarea "x"
type textarea "can you res"
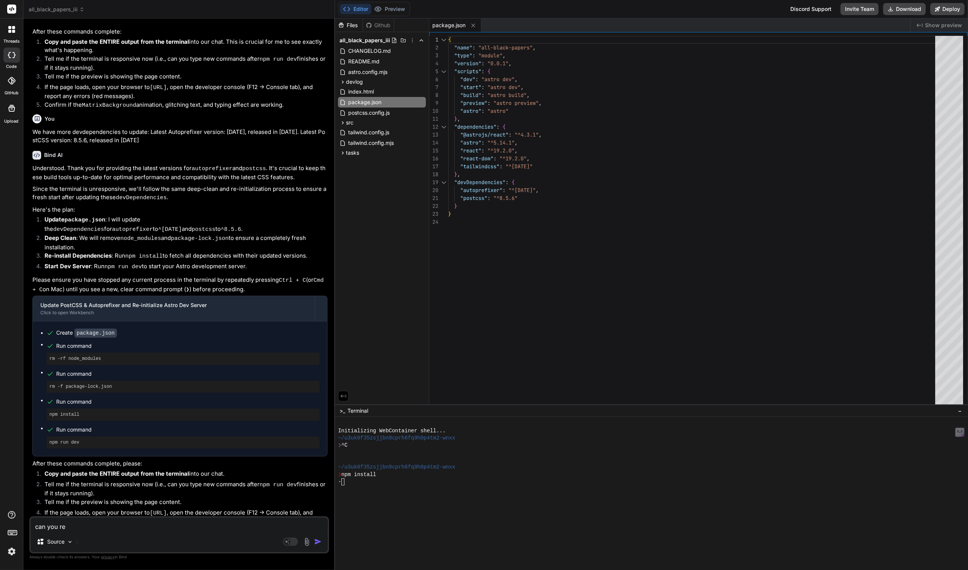
type textarea "x"
type textarea "can you rese"
type textarea "x"
type textarea "can you reset"
type textarea "x"
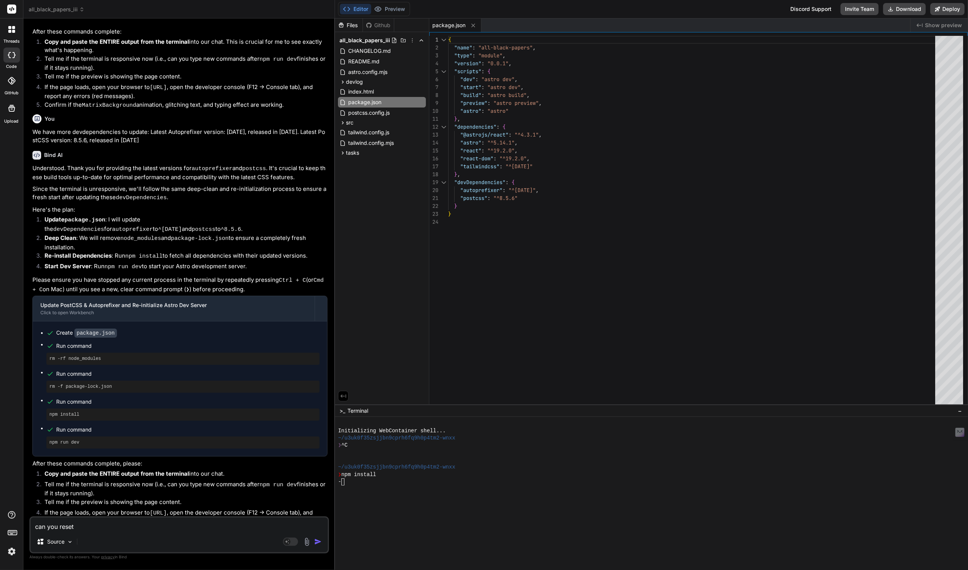
type textarea "can you reset"
type textarea "x"
type textarea "can you reset t"
type textarea "x"
type textarea "can you reset th"
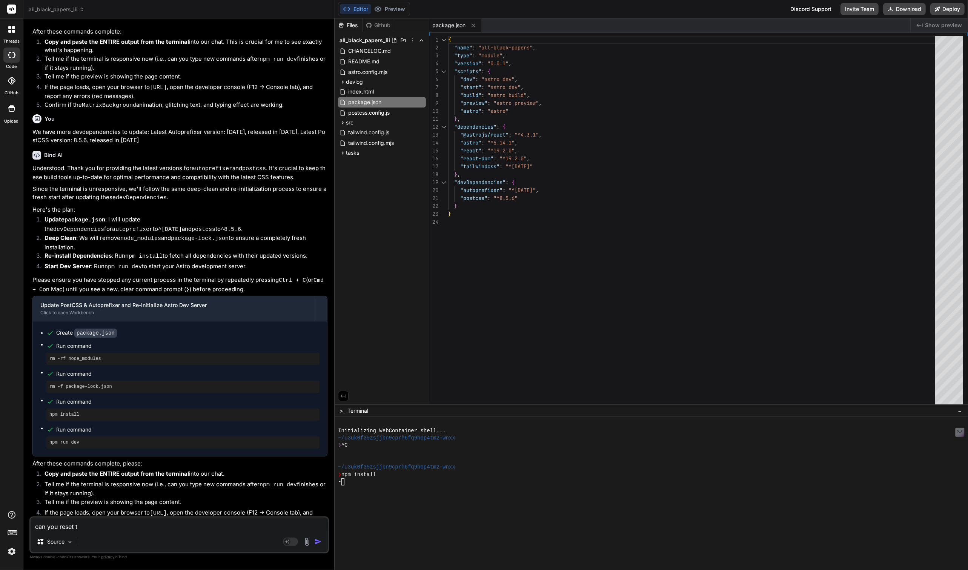
type textarea "x"
type textarea "can you reset the"
type textarea "x"
type textarea "can you reset the"
type textarea "x"
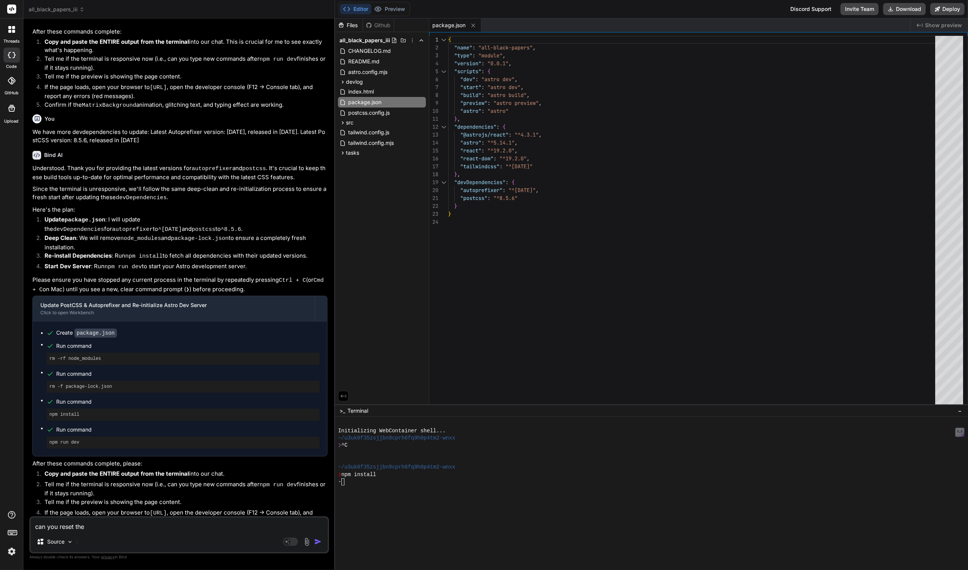
type textarea "can you reset the d"
type textarea "x"
type textarea "can you reset the de"
type textarea "x"
type textarea "can you reset the dev"
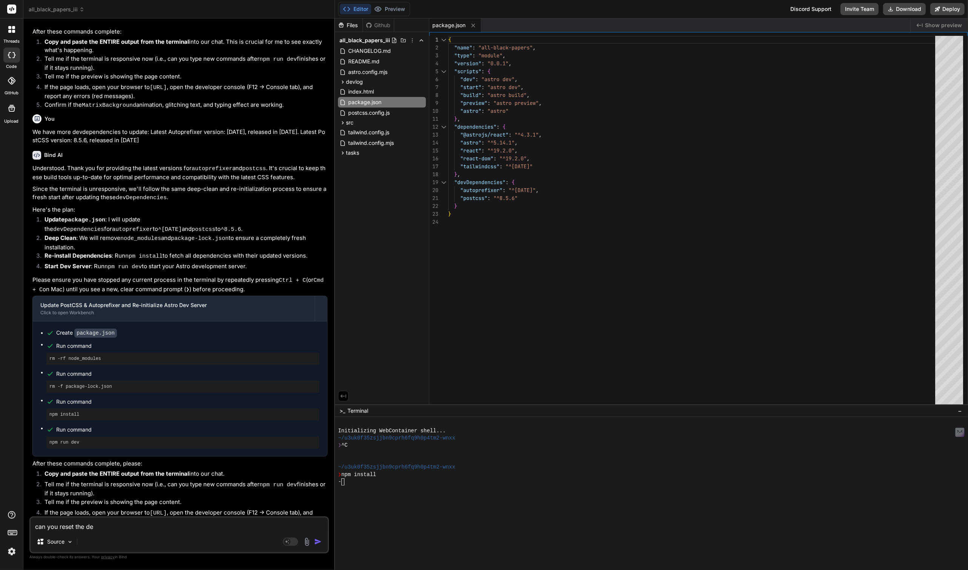
type textarea "x"
type textarea "can you reset the dev"
type textarea "x"
type textarea "can you reset the dev e"
type textarea "x"
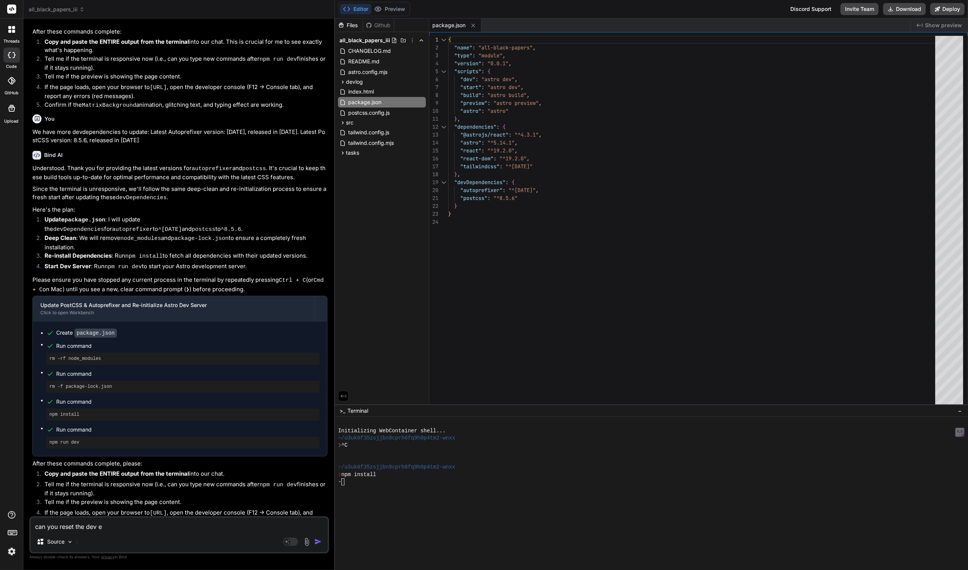
type textarea "can you reset the dev en"
type textarea "x"
type textarea "can you reset the dev env"
type textarea "x"
type textarea "can you reset the dev env"
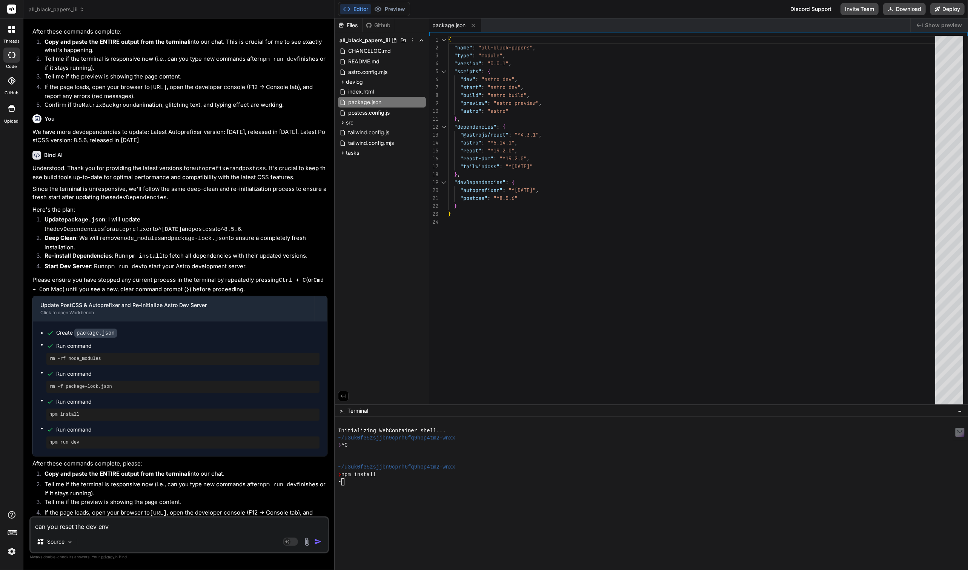
type textarea "x"
type textarea "can you reset the dev env t"
type textarea "x"
type textarea "can you reset the dev env th"
type textarea "x"
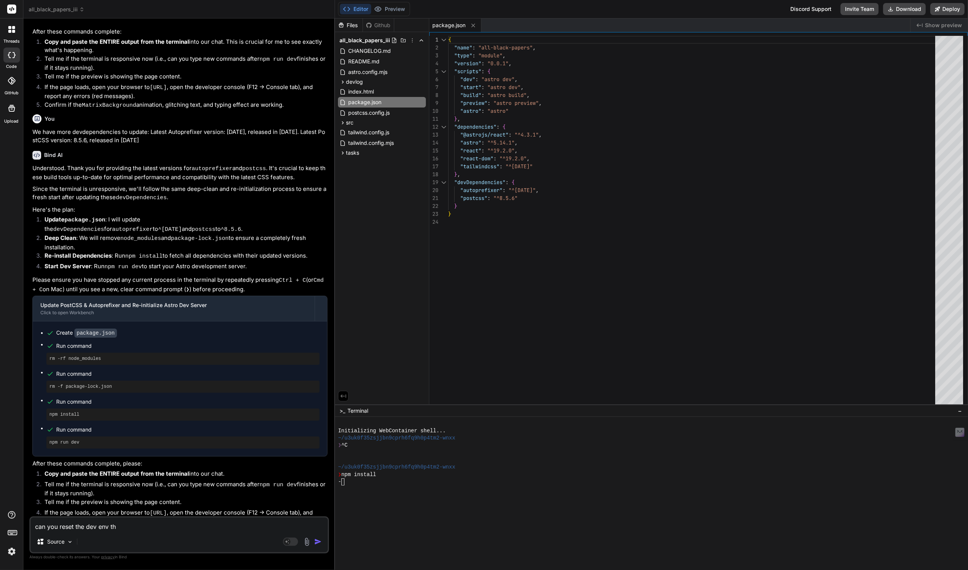
type textarea "can you reset the dev env the"
type textarea "x"
type textarea "can you reset the dev env the"
type textarea "x"
type textarea "can you reset the dev env the t"
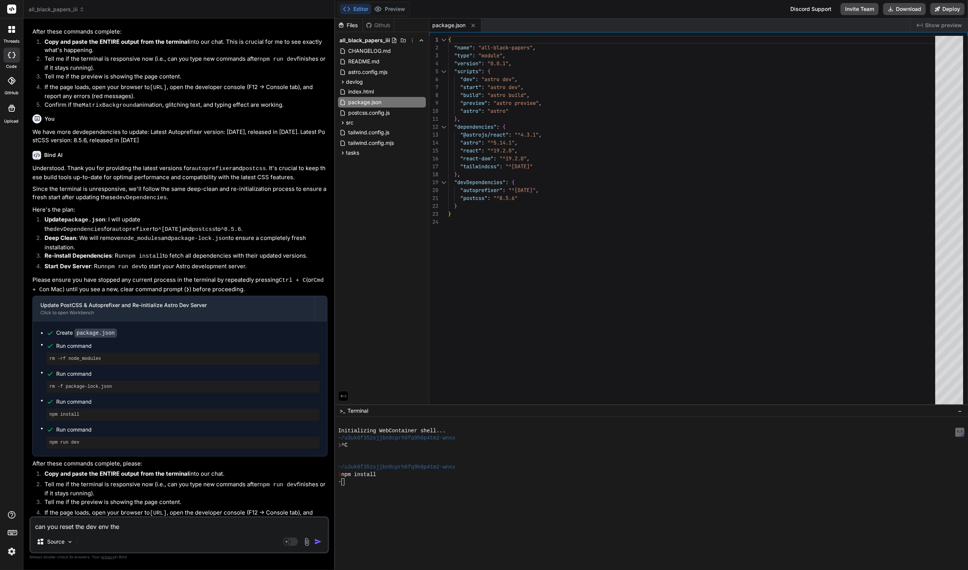
type textarea "x"
type textarea "can you reset the dev env the ter"
type textarea "x"
type textarea "can you reset the dev env the term"
type textarea "x"
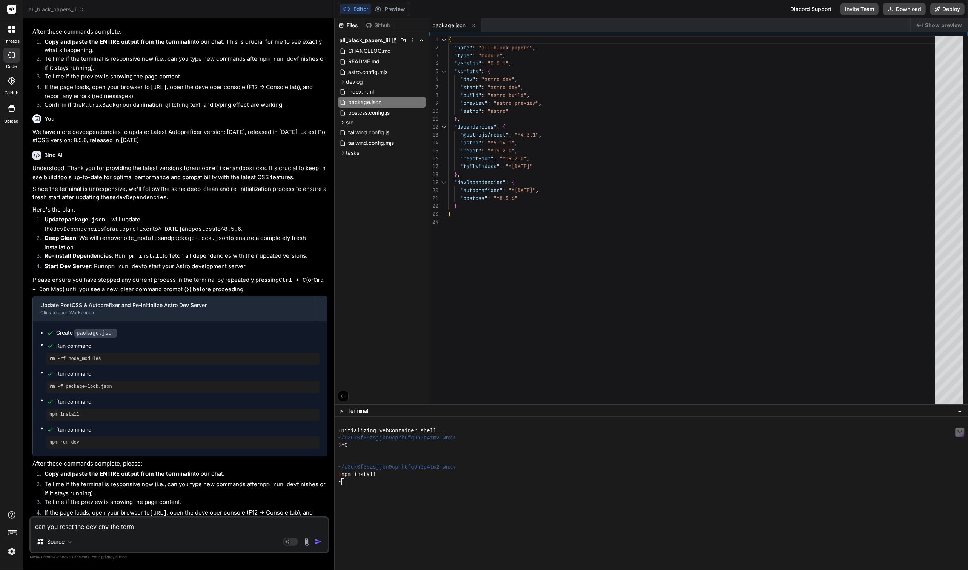
type textarea "can you reset the dev env the termi"
type textarea "x"
type textarea "can you reset the dev env the termin"
type textarea "x"
type textarea "can you reset the dev env the termina"
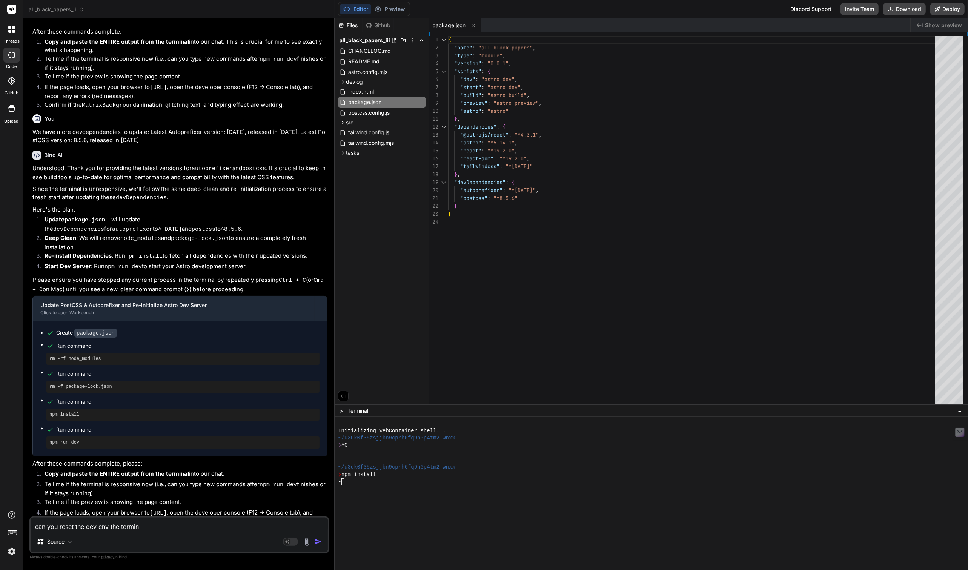
type textarea "x"
type textarea "can you reset the dev env the terminal"
type textarea "x"
type textarea "can you reset the dev env the terminal"
type textarea "x"
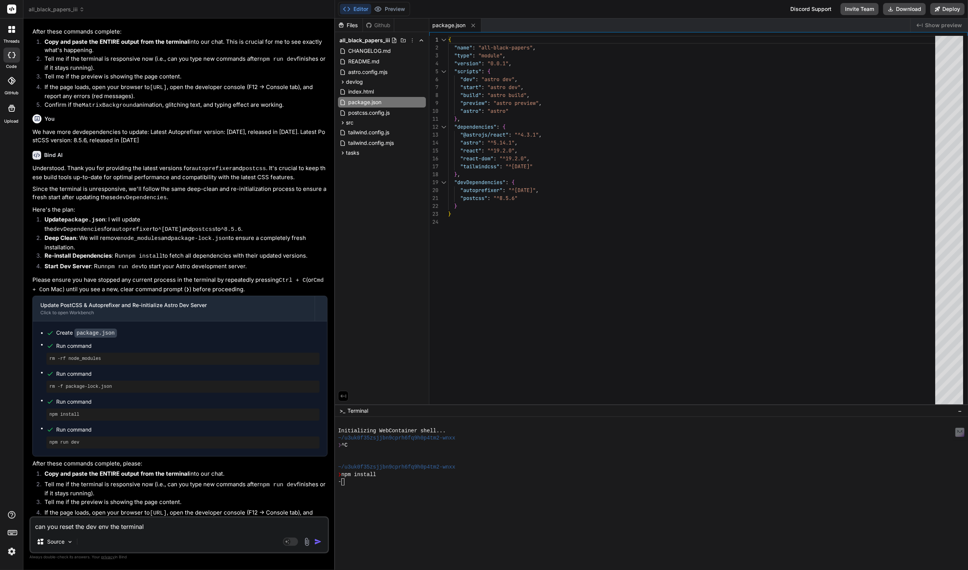
type textarea "can you reset the dev env the terminal i"
type textarea "x"
type textarea "can you reset the dev env the terminal is"
type textarea "x"
type textarea "can you reset the dev env the terminal is"
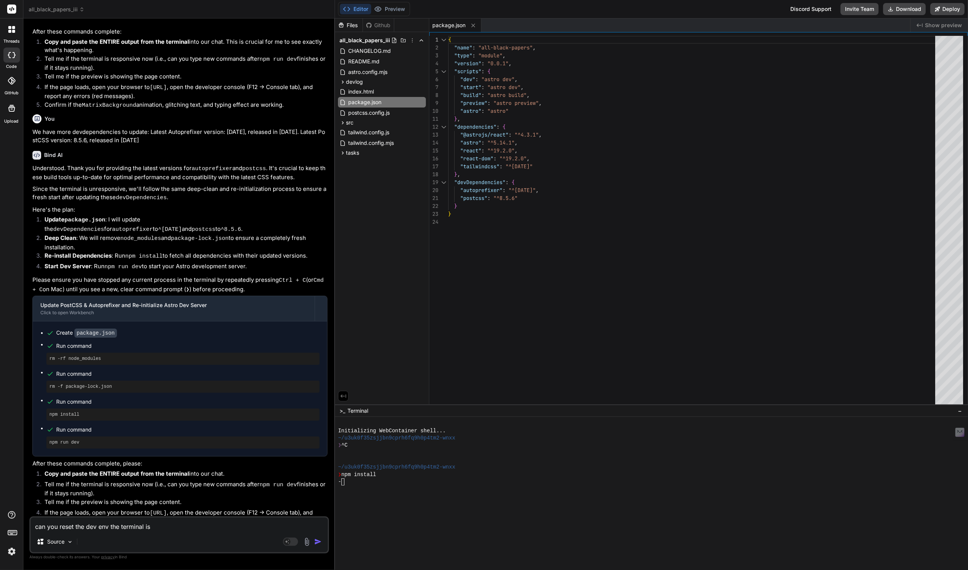
type textarea "x"
type textarea "can you reset the dev env the terminal is s"
type textarea "x"
type textarea "can you reset the dev env the terminal is st"
type textarea "x"
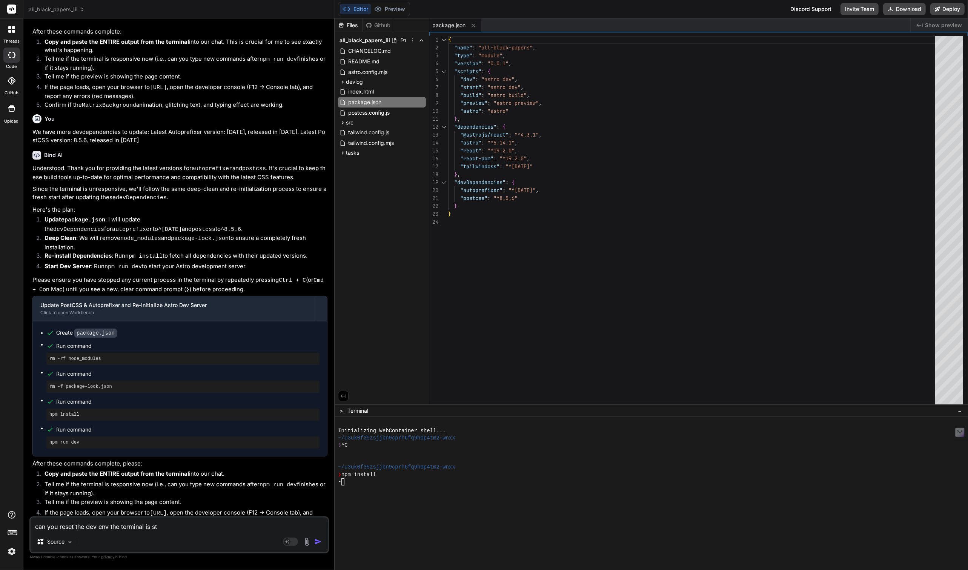
type textarea "can you reset the dev env the terminal is sta"
type textarea "x"
type textarea "can you reset the dev env the terminal is stal"
type textarea "x"
type textarea "can you reset the dev env the terminal is stall"
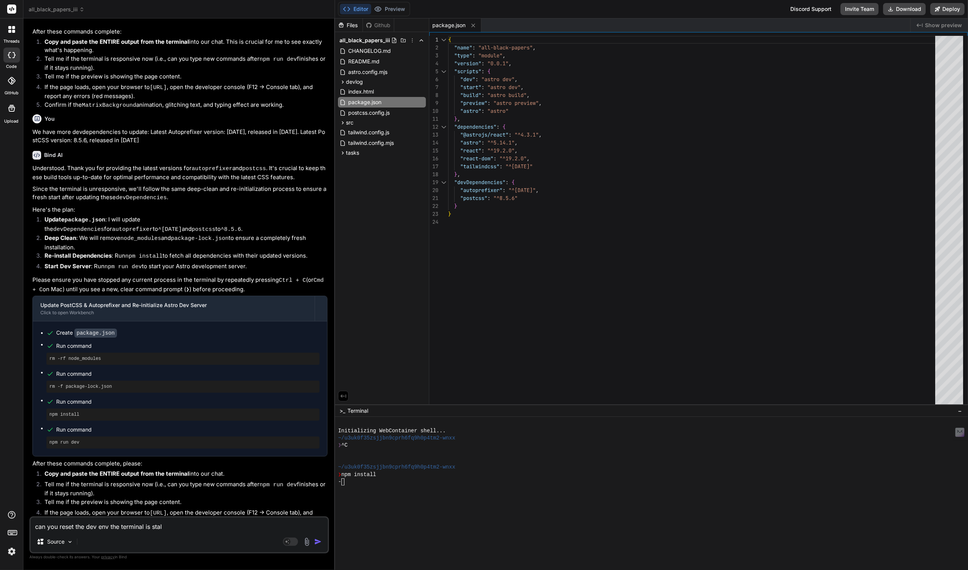
type textarea "x"
type textarea "can you reset the dev env the terminal is stalle"
type textarea "x"
type textarea "can you reset the dev env the terminal is stalled"
type textarea "x"
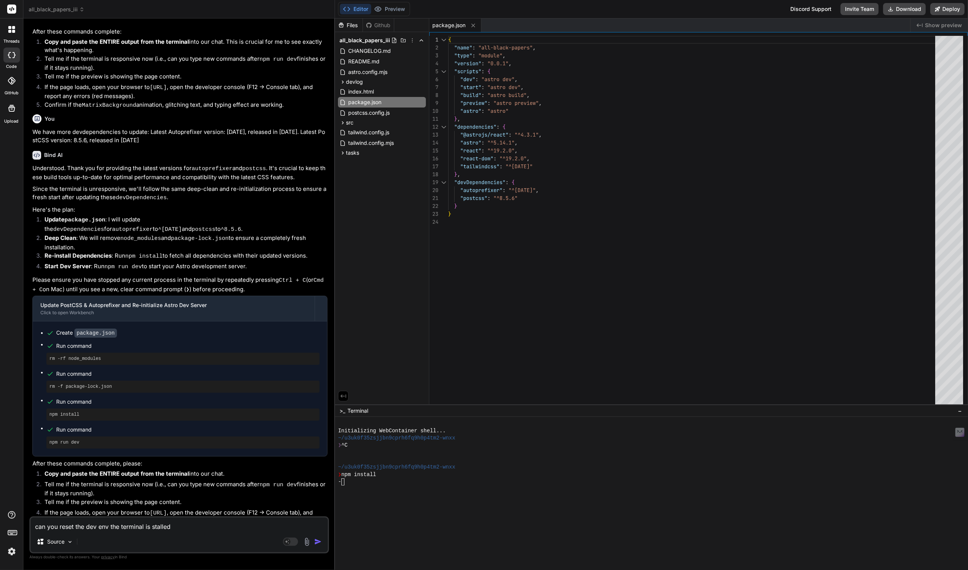
type textarea "can you reset the dev env the terminal is stalled"
type textarea "x"
type textarea "can you reset the dev env the terminal is stalled o"
type textarea "x"
type textarea "can you reset the dev env the terminal is stalled ou"
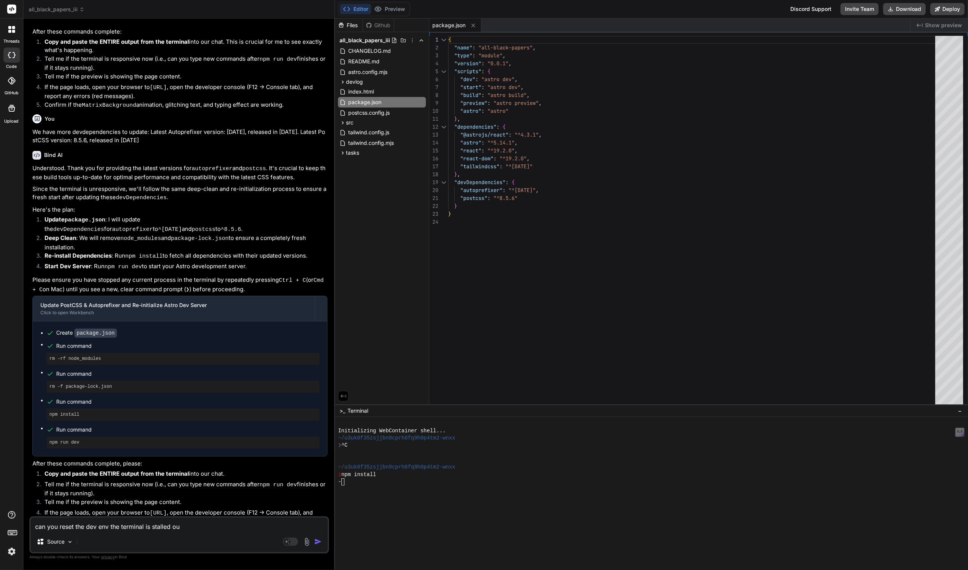
type textarea "x"
type textarea "can you reset the dev env the terminal is stalled out"
type textarea "x"
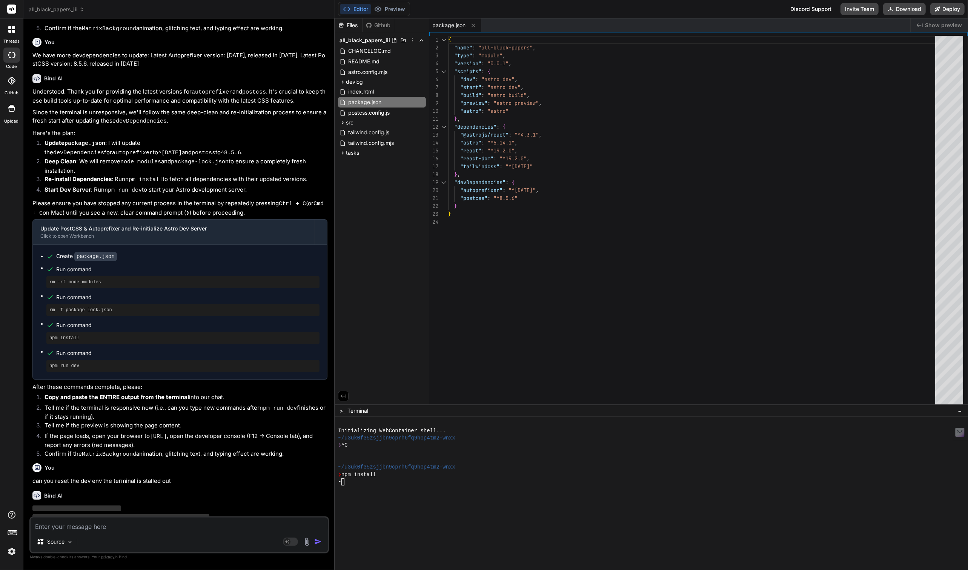
scroll to position [1484, 0]
click at [392, 10] on button "Preview" at bounding box center [389, 9] width 37 height 11
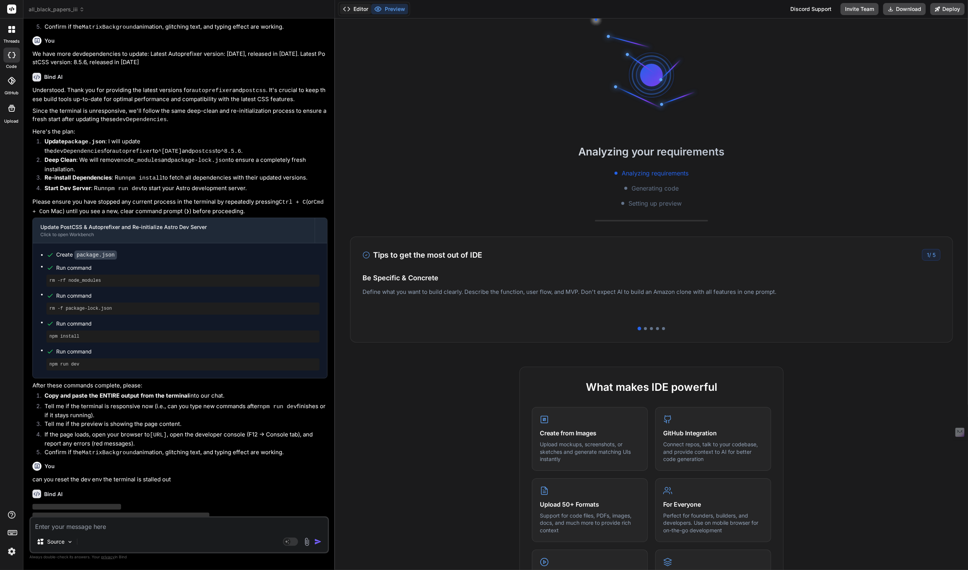
click at [365, 9] on button "Editor" at bounding box center [355, 9] width 31 height 11
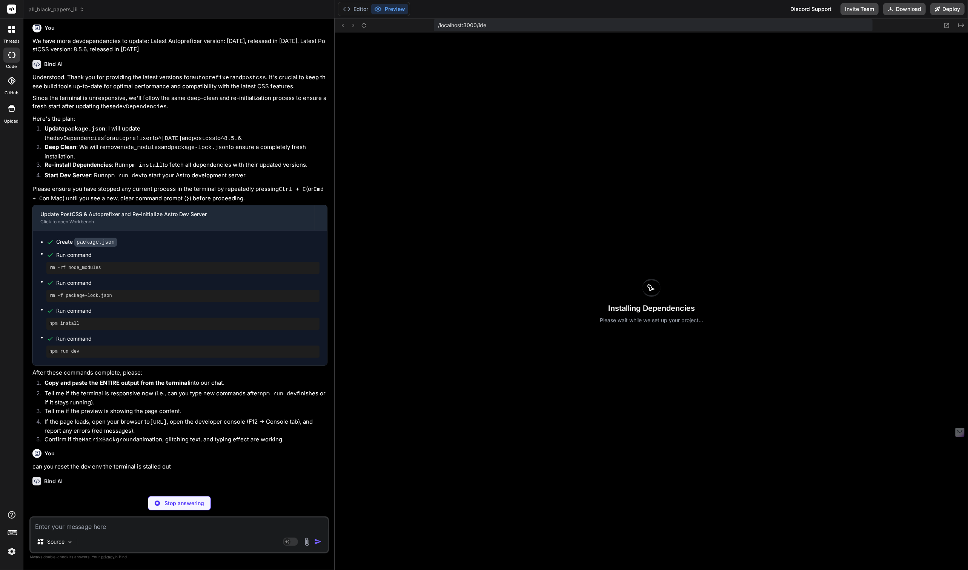
type textarea "x"
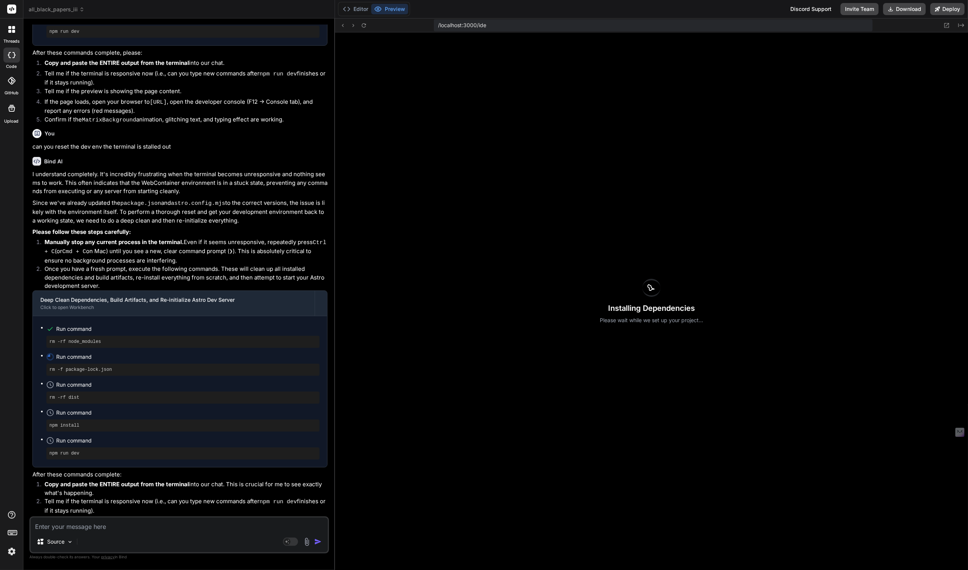
scroll to position [1830, 0]
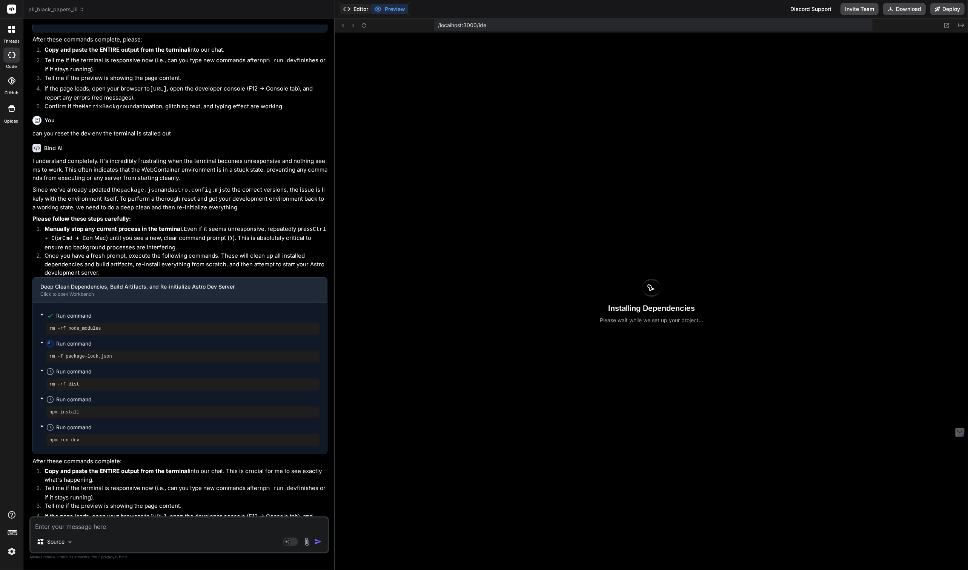
click at [359, 8] on button "Editor" at bounding box center [355, 9] width 31 height 11
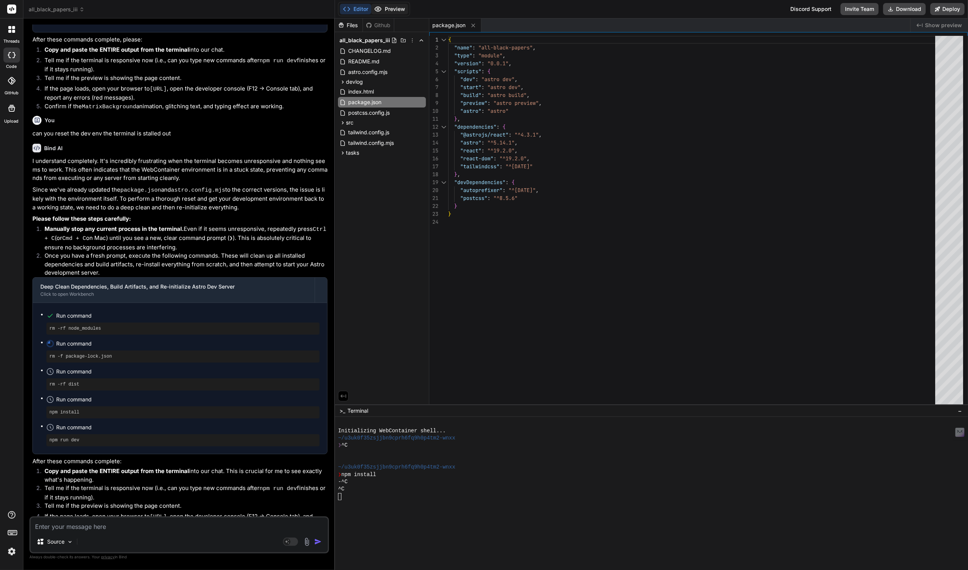
click at [396, 8] on button "Preview" at bounding box center [389, 9] width 37 height 11
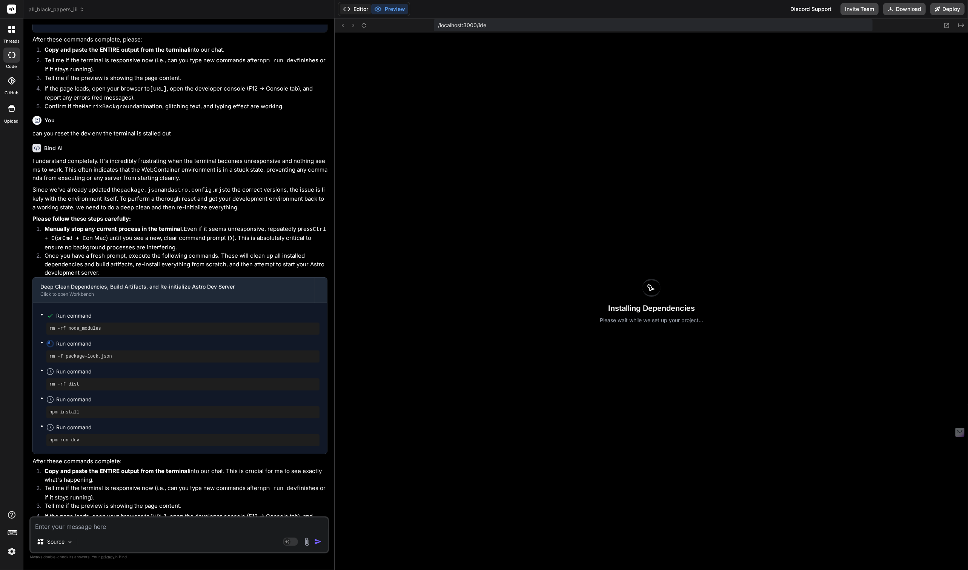
click at [365, 9] on button "Editor" at bounding box center [355, 9] width 31 height 11
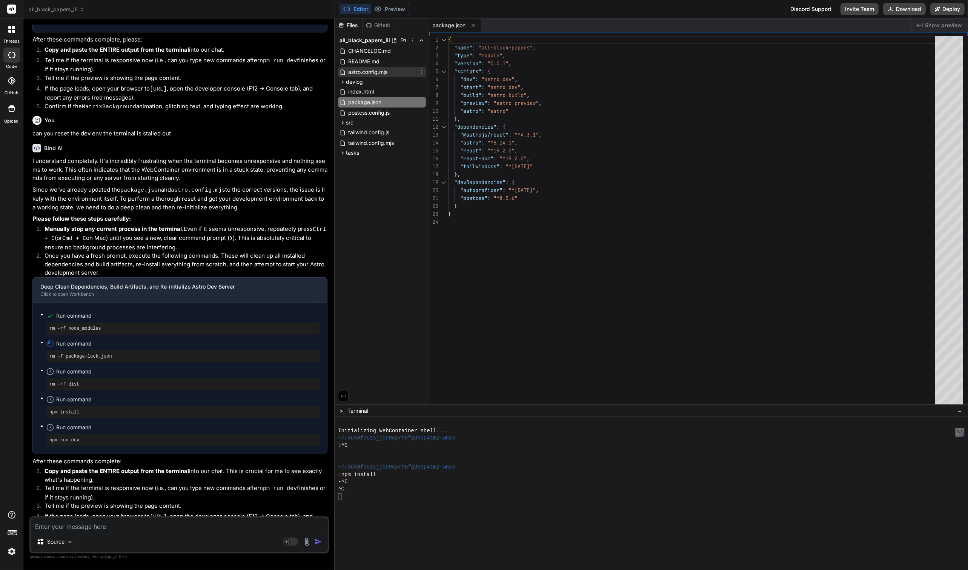
click at [371, 74] on span "astro.config.mjs" at bounding box center [368, 72] width 41 height 9
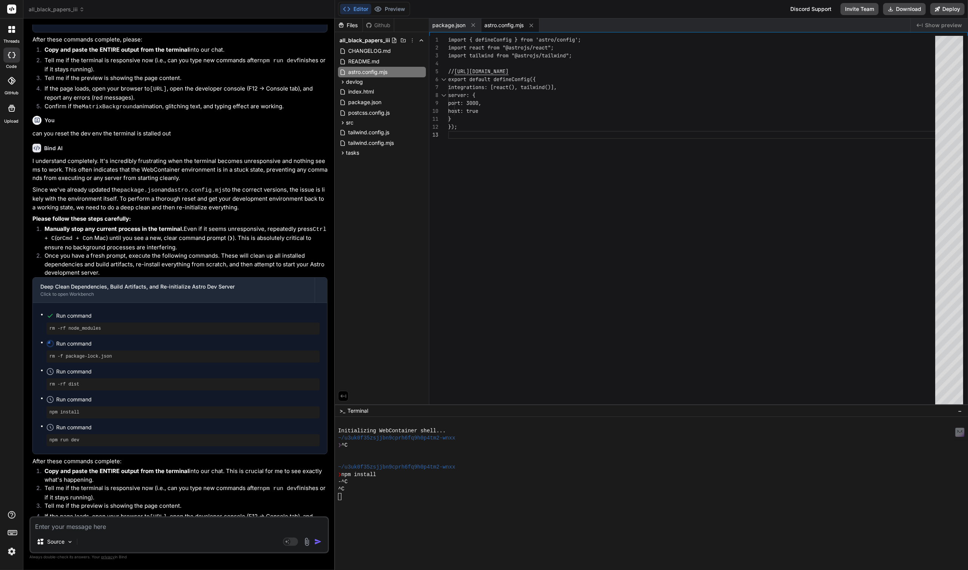
type textarea "import { defineConfig } from 'astro/config'; import react from "@astrojs/react"…"
click at [453, 56] on div "import { defineConfig } from 'astro/config'; import react from "@astrojs/react"…" at bounding box center [694, 222] width 492 height 372
drag, startPoint x: 453, startPoint y: 56, endPoint x: 458, endPoint y: 54, distance: 6.0
click at [458, 54] on span "import tailwind from "@astrojs/tailwind";" at bounding box center [510, 55] width 124 height 7
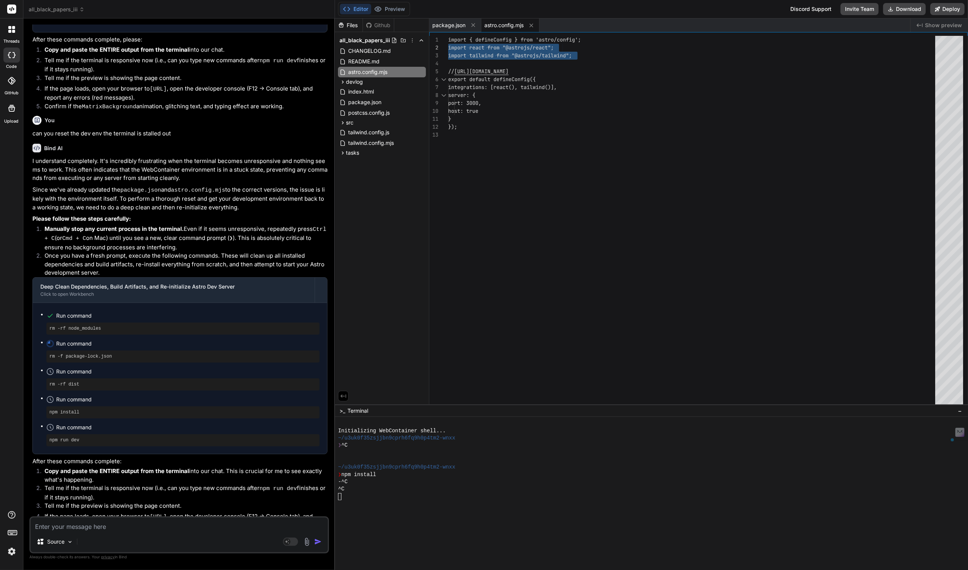
click at [455, 54] on div "import { defineConfig } from 'astro/config'; import react from "@astrojs/react"…" at bounding box center [694, 222] width 492 height 372
drag, startPoint x: 455, startPoint y: 54, endPoint x: 491, endPoint y: 50, distance: 35.4
click at [490, 50] on div "import { defineConfig } from 'astro/config'; import react from "@astrojs/react"…" at bounding box center [694, 222] width 492 height 372
click at [463, 58] on div "import { defineConfig } from 'astro/config'; import react from "@astrojs/react"…" at bounding box center [694, 222] width 492 height 372
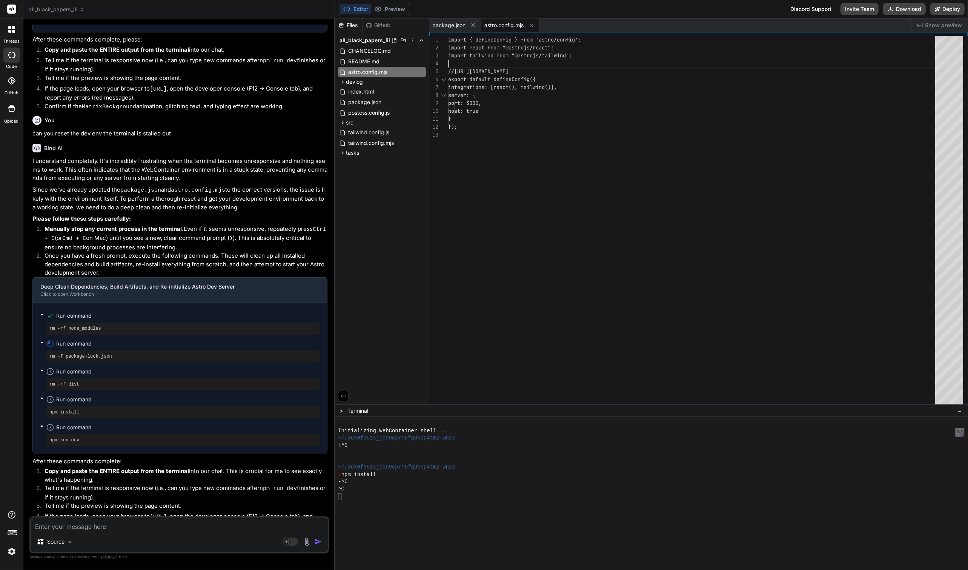
click at [463, 58] on div "import { defineConfig } from 'astro/config'; import react from "@astrojs/react"…" at bounding box center [694, 222] width 492 height 372
click at [463, 56] on div "import { defineConfig } from 'astro/config'; import react from "@astrojs/react"…" at bounding box center [694, 222] width 492 height 372
click at [458, 56] on div "import { defineConfig } from 'astro/config'; import react from "@astrojs/react"…" at bounding box center [694, 222] width 492 height 372
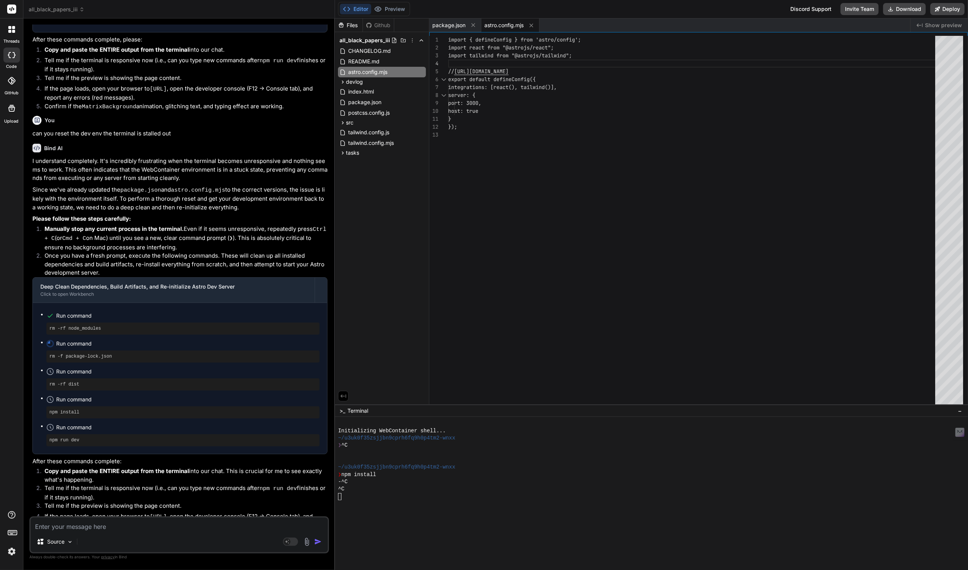
scroll to position [8, 0]
click at [456, 54] on div "import { defineConfig } from 'astro/config'; import react from "@astrojs/react"…" at bounding box center [694, 222] width 492 height 372
click at [456, 54] on span "import tailwind from "@astrojs/tailwind";" at bounding box center [510, 55] width 124 height 7
click at [454, 55] on div "import { defineConfig } from 'astro/config'; import react from "@astrojs/react"…" at bounding box center [694, 222] width 492 height 372
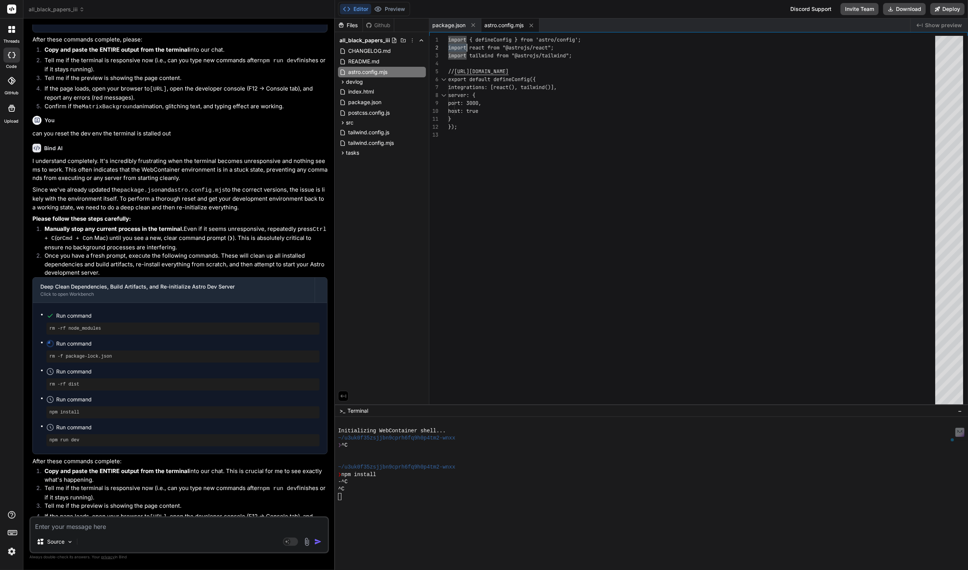
click at [454, 55] on div "import { defineConfig } from 'astro/config'; import react from "@astrojs/react"…" at bounding box center [694, 222] width 492 height 372
click at [449, 56] on div "import { defineConfig } from 'astro/config'; import react from "@astrojs/react"…" at bounding box center [694, 222] width 492 height 372
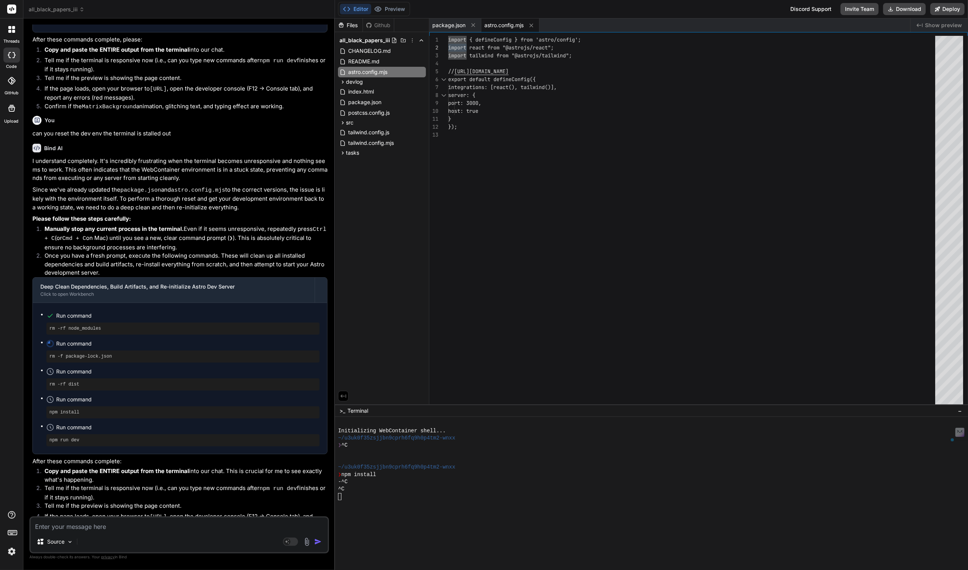
scroll to position [24, 0]
click at [449, 56] on div "import { defineConfig } from 'astro/config'; import react from "@astrojs/react"…" at bounding box center [694, 222] width 492 height 372
click at [448, 57] on div "import { defineConfig } from 'astro/config'; import react from "@astrojs/react"…" at bounding box center [694, 222] width 492 height 372
click at [460, 56] on div "import { defineConfig } from 'astro/config'; import react from "@astrojs/react"…" at bounding box center [694, 222] width 492 height 372
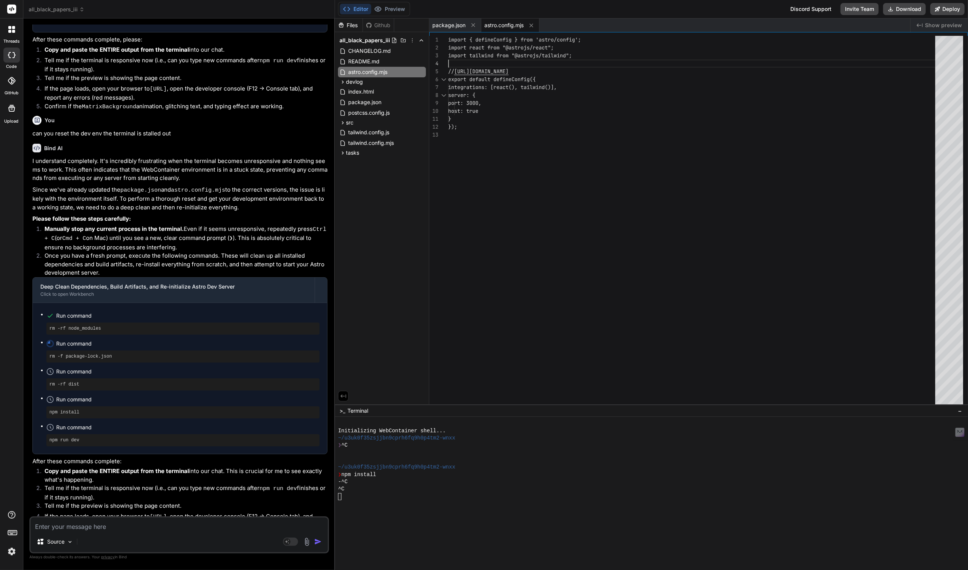
click at [460, 56] on div "import { defineConfig } from 'astro/config'; import react from "@astrojs/react"…" at bounding box center [694, 222] width 492 height 372
click at [465, 60] on div "import { defineConfig } from 'astro/config'; import react from "@astrojs/react"…" at bounding box center [694, 222] width 492 height 372
click at [465, 57] on div "import { defineConfig } from 'astro/config'; import react from "@astrojs/react"…" at bounding box center [694, 222] width 492 height 372
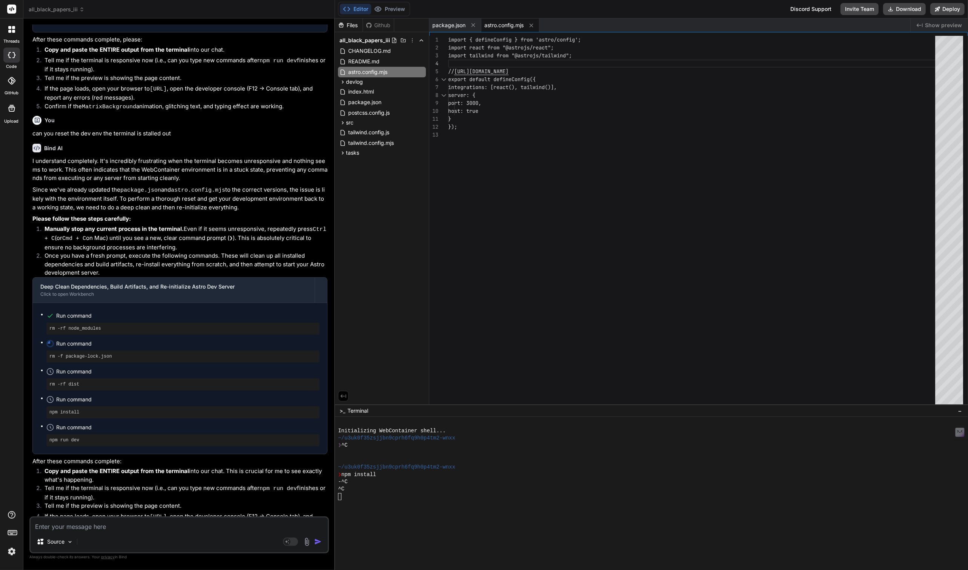
click at [465, 55] on div "import { defineConfig } from 'astro/config'; import react from "@astrojs/react"…" at bounding box center [694, 222] width 492 height 372
click at [394, 11] on button "Preview" at bounding box center [389, 9] width 37 height 11
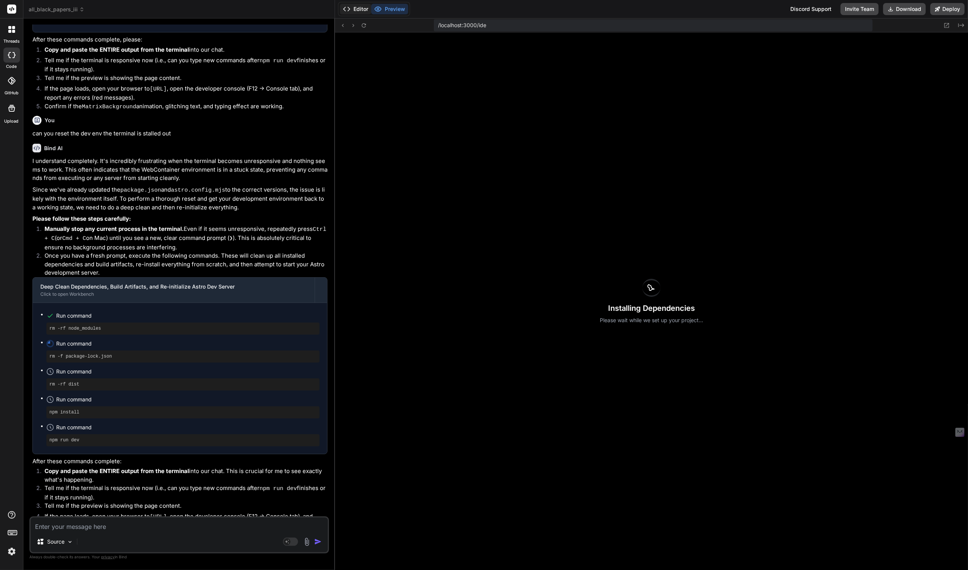
click at [363, 8] on button "Editor" at bounding box center [355, 9] width 31 height 11
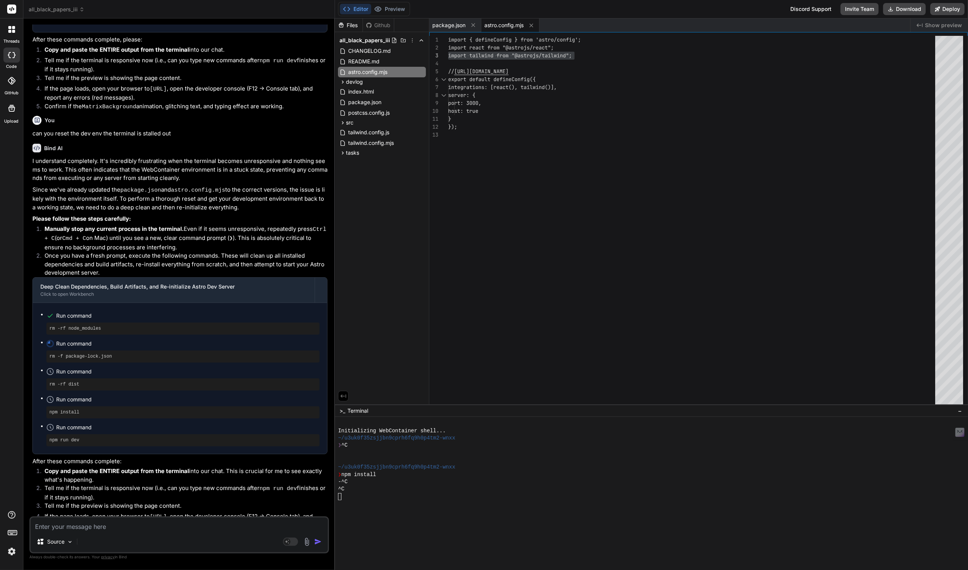
click at [80, 527] on textarea at bounding box center [179, 525] width 297 height 14
type textarea "t"
type textarea "x"
type textarea "th"
type textarea "x"
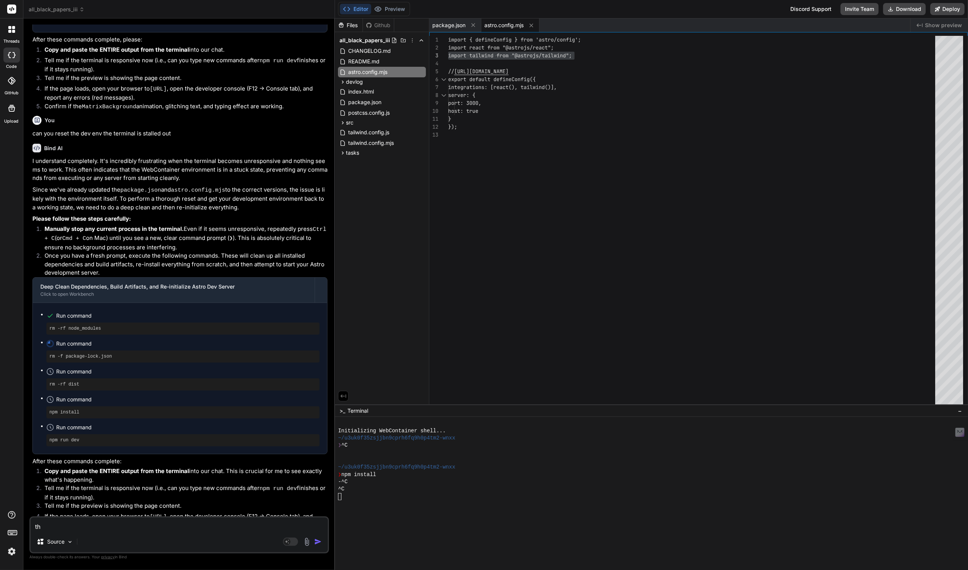
type textarea "thi"
type textarea "x"
type textarea "this"
type textarea "x"
type textarea "this"
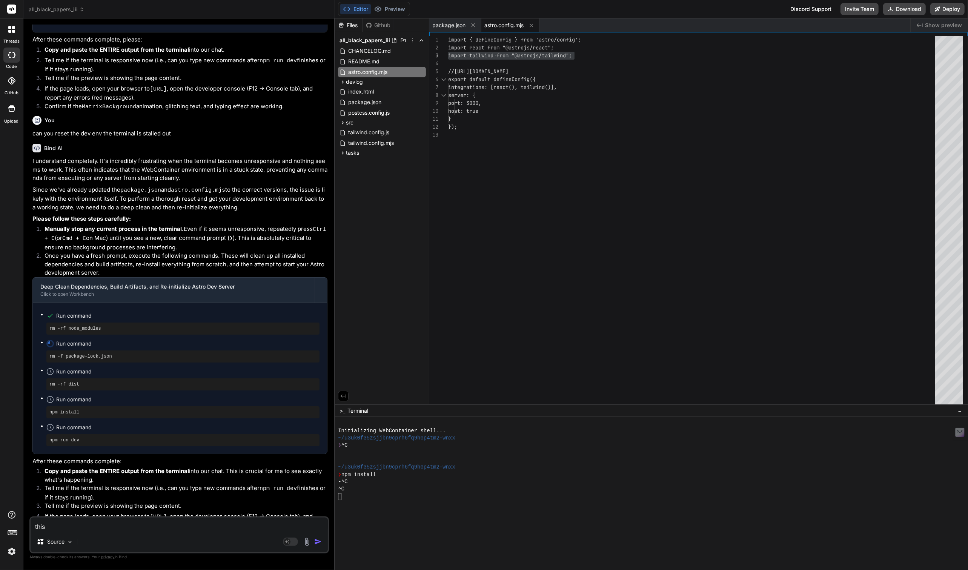
type textarea "x"
type textarea "this w"
type textarea "x"
type textarea "this wa"
type textarea "x"
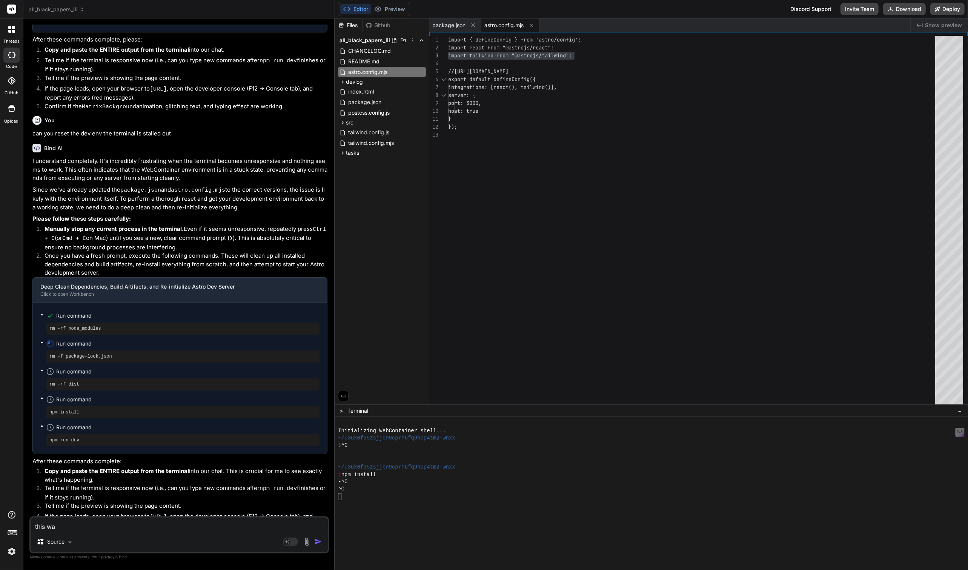
type textarea "this was"
type textarea "x"
type textarea "this was"
type textarea "x"
type textarea "this was d"
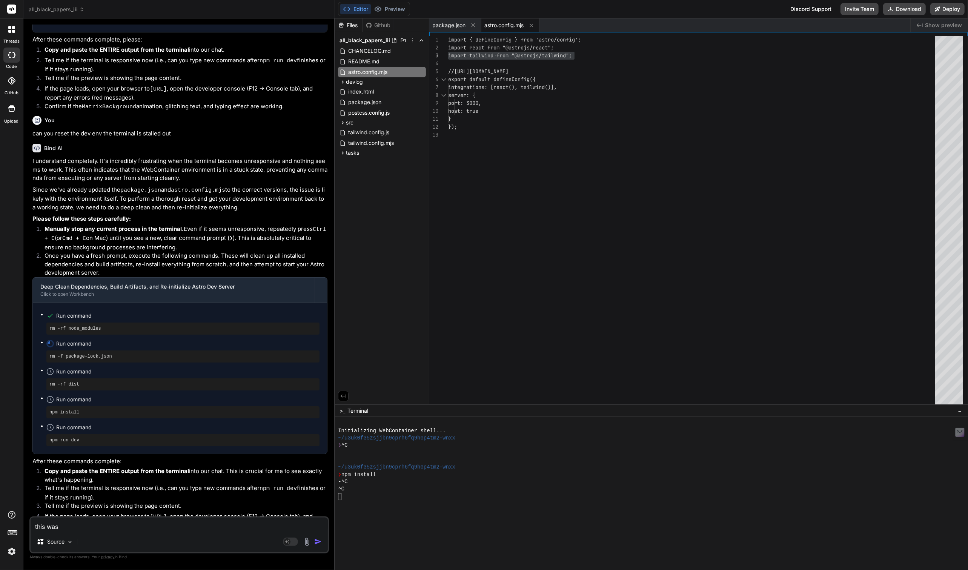
type textarea "x"
type textarea "this was de"
type textarea "x"
type textarea "this was dep"
type textarea "x"
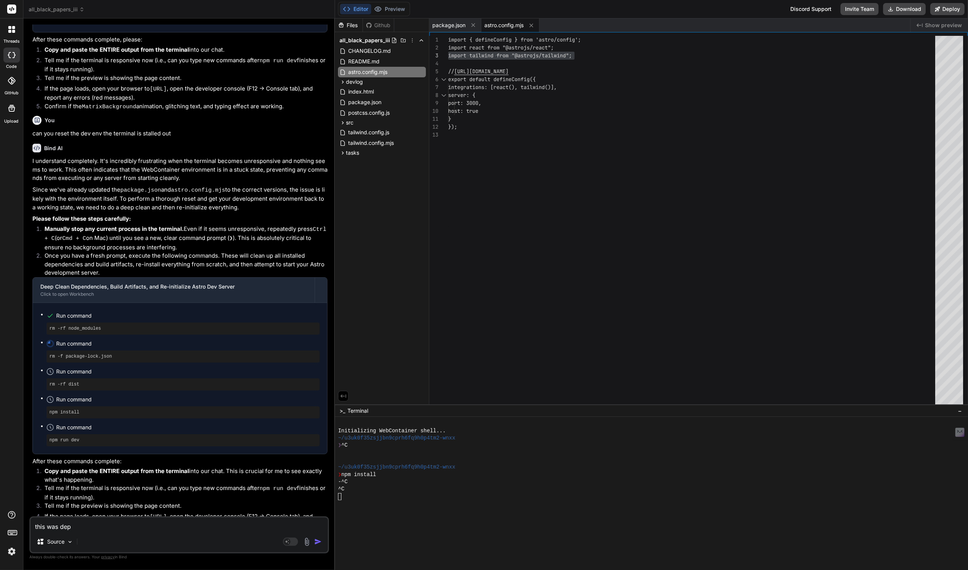
type textarea "this was depr"
type textarea "x"
type textarea "this was depre"
type textarea "x"
type textarea "this was deprec"
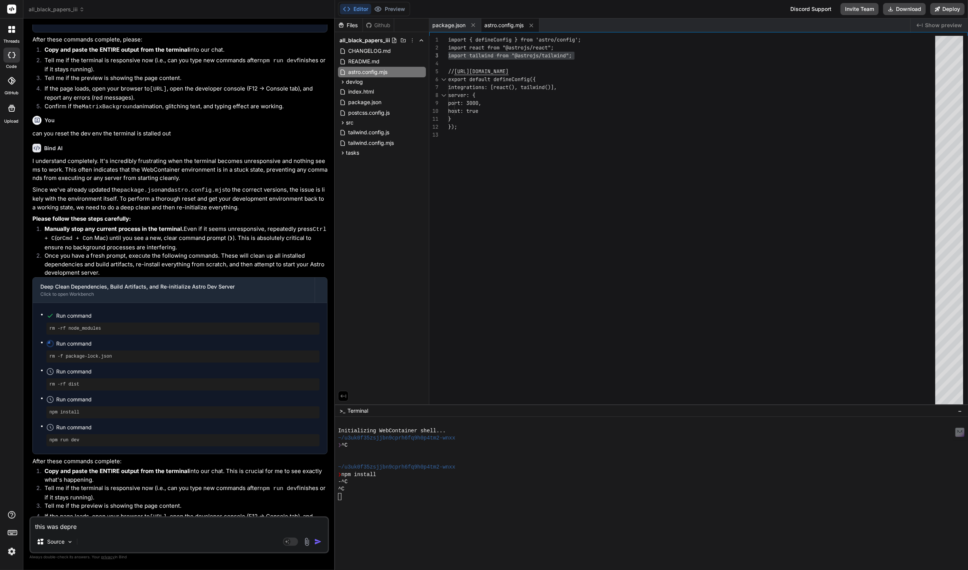
type textarea "x"
type textarea "this was depreca"
type textarea "x"
type textarea "this was deprecat"
type textarea "x"
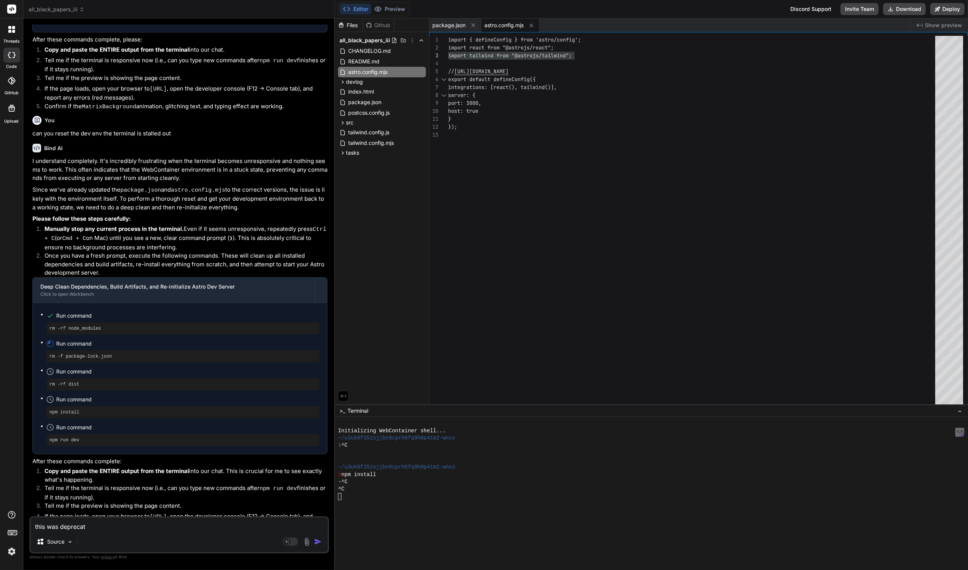
type textarea "this was deprecate"
type textarea "x"
type textarea "this was deprecated"
type textarea "x"
type textarea "this was deprecated:"
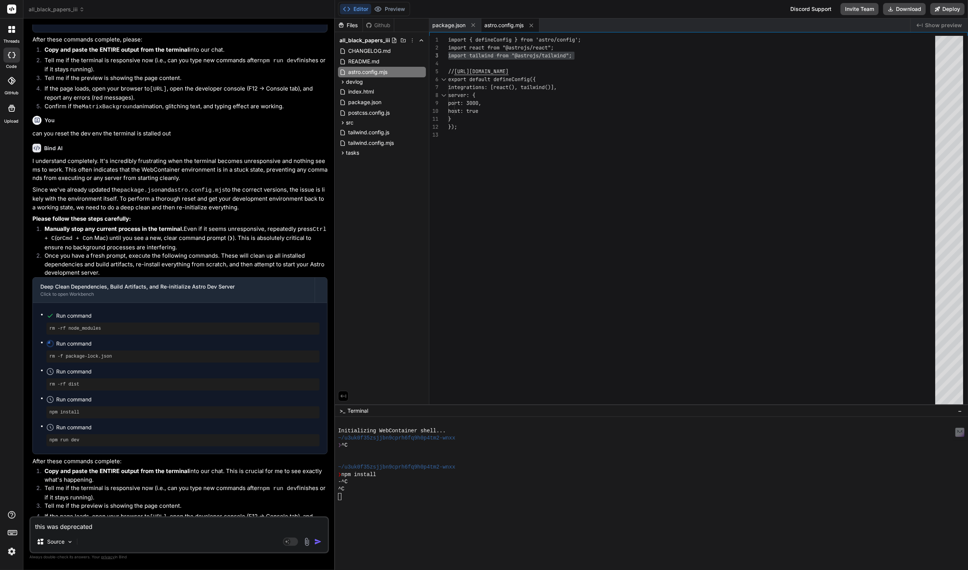
type textarea "x"
type textarea "this was deprecated:"
type textarea "x"
paste textarea "import tailwind from "@astrojs/tailwind";"
type textarea "this was deprecated: import tailwind from "@astrojs/tailwind";"
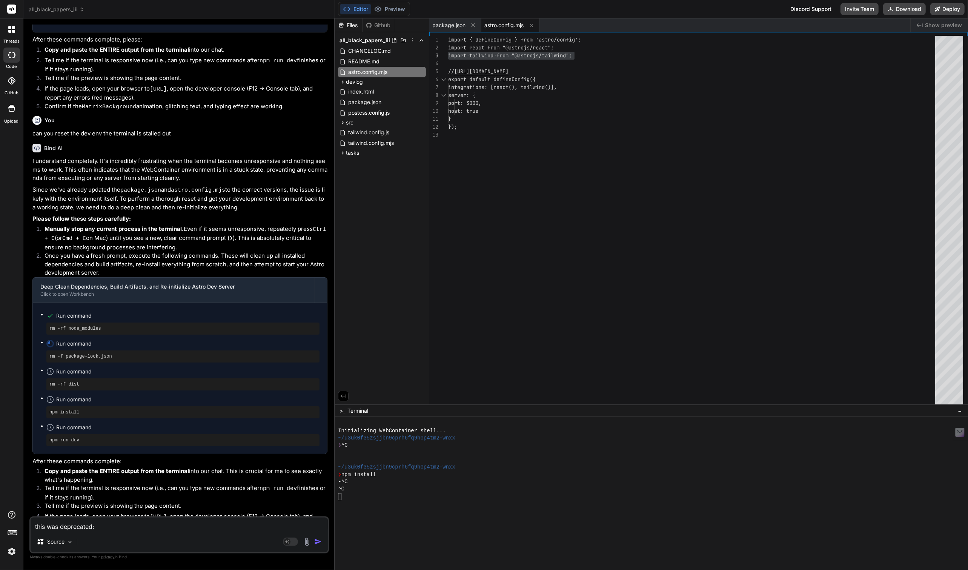
type textarea "x"
type textarea "this was deprecated: import tailwind from "@astrojs/tailwind";"
type textarea "x"
type textarea "this was deprecated: import tailwind from "@astrojs/tailwind";"
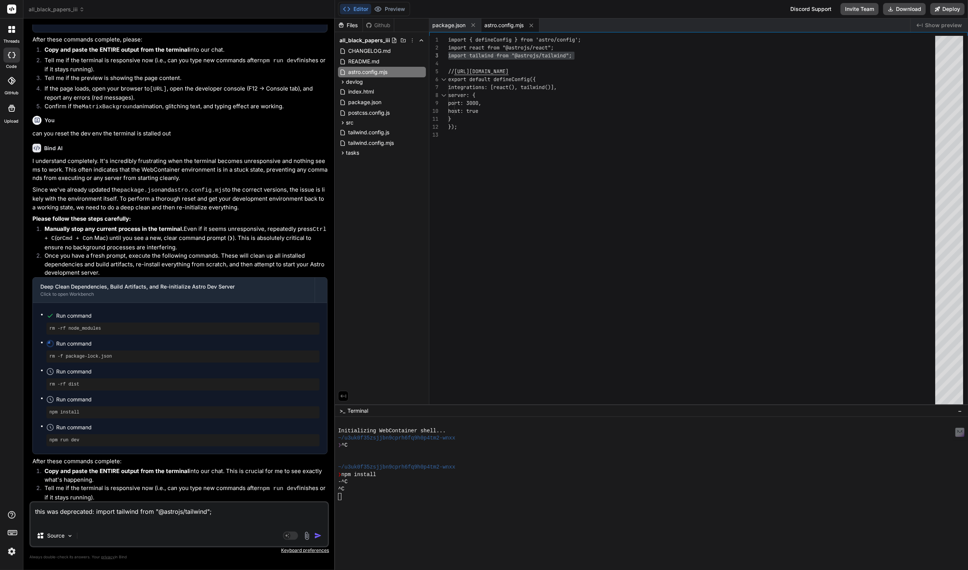
type textarea "x"
paste textarea "Outdated/Deprecated. With the release of Tailwind v4, the @astrojs/tailwind int…"
type textarea "this was deprecated: import tailwind from "@astrojs/tailwind"; Outdated/Depreca…"
type textarea "x"
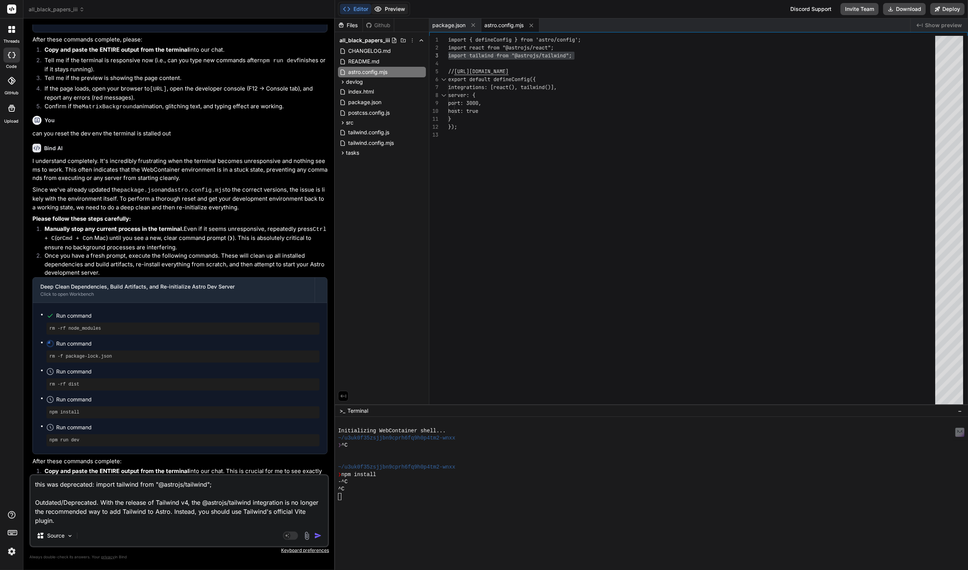
type textarea "this was deprecated: import tailwind from "@astrojs/tailwind"; Outdated/Depreca…"
click at [399, 9] on button "Preview" at bounding box center [389, 9] width 37 height 11
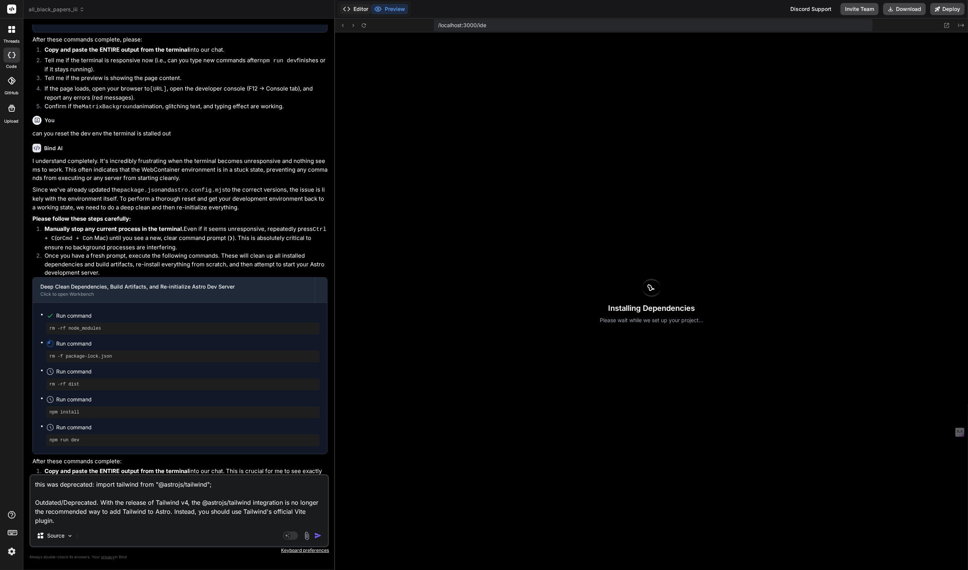
click at [359, 8] on button "Editor" at bounding box center [355, 9] width 31 height 11
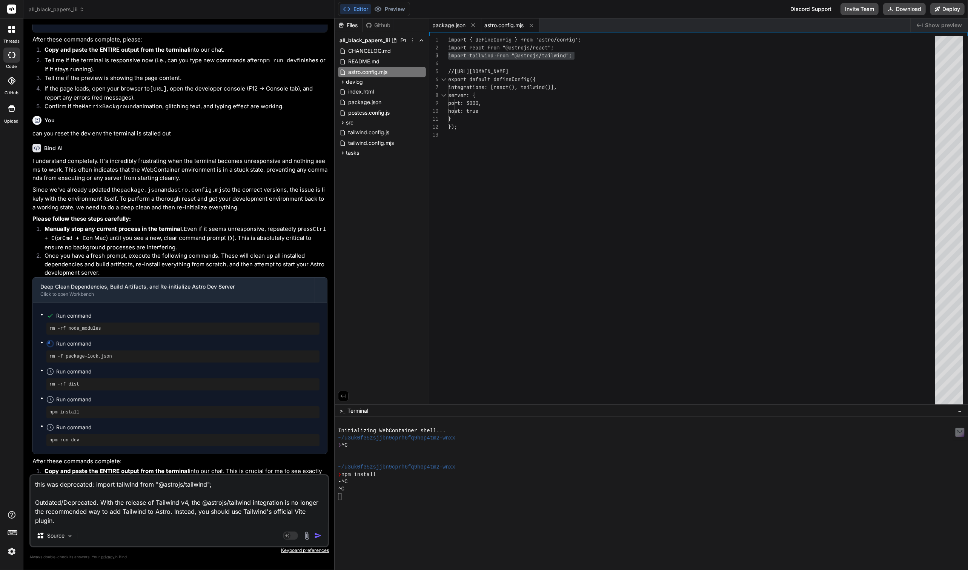
click at [453, 24] on span "package.json" at bounding box center [448, 26] width 33 height 8
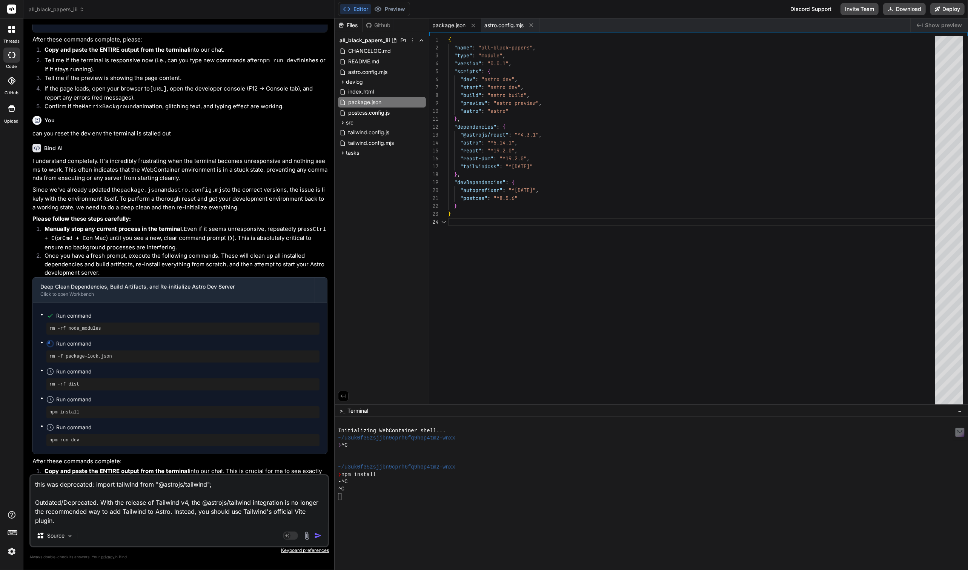
scroll to position [23, 0]
click at [367, 134] on span "tailwind.config.js" at bounding box center [369, 132] width 43 height 9
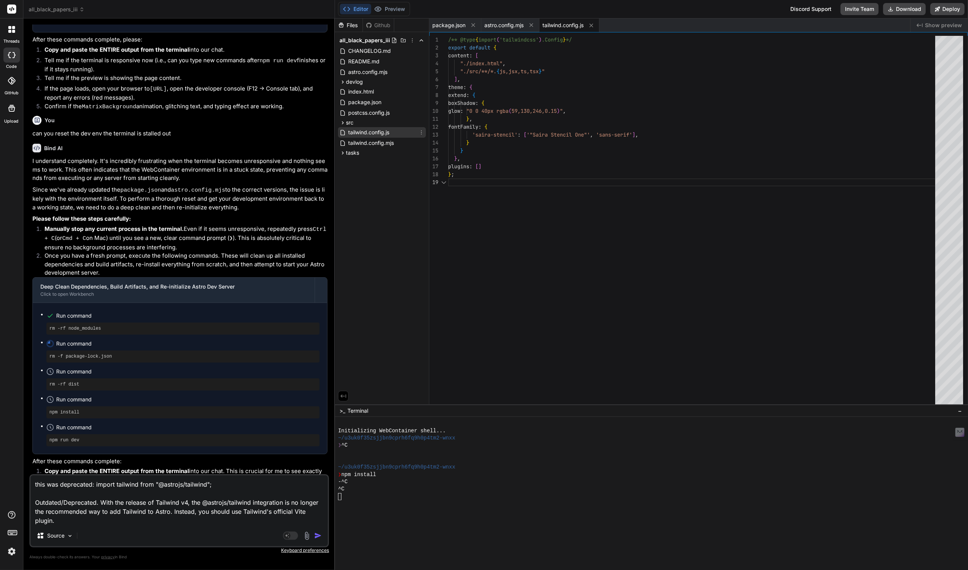
scroll to position [63, 0]
click at [367, 144] on span "tailwind.config.mjs" at bounding box center [371, 142] width 47 height 9
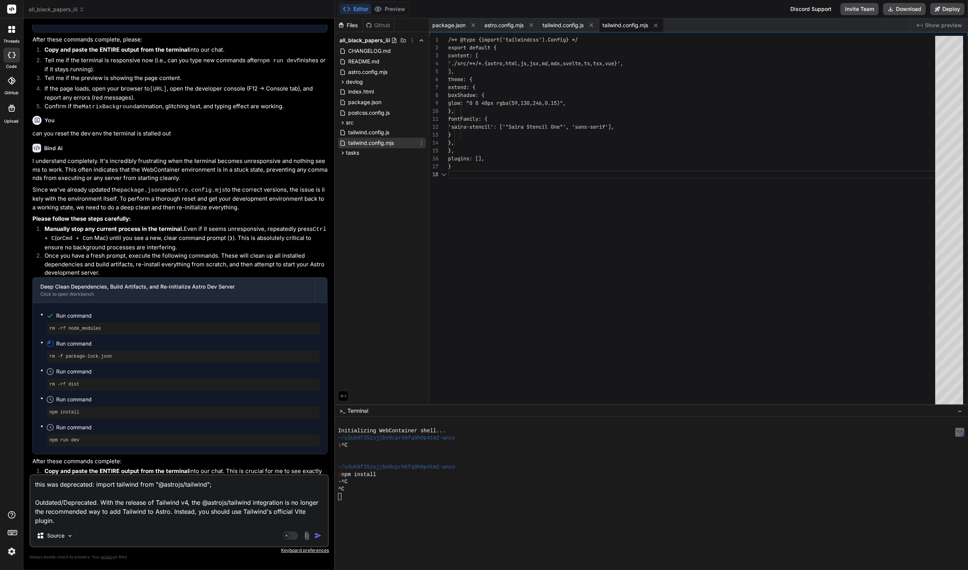
scroll to position [55, 0]
click at [362, 92] on span "index.html" at bounding box center [361, 91] width 27 height 9
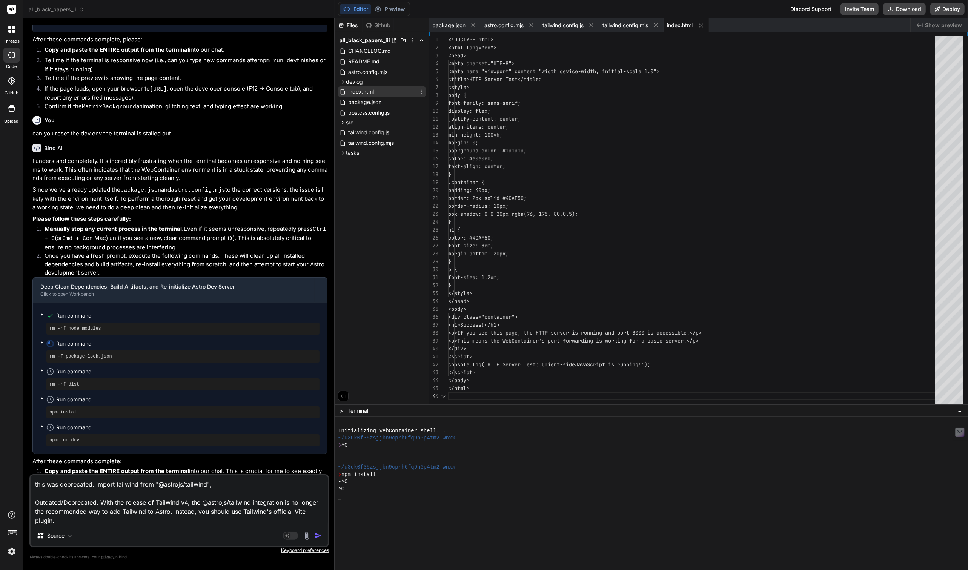
scroll to position [40, 0]
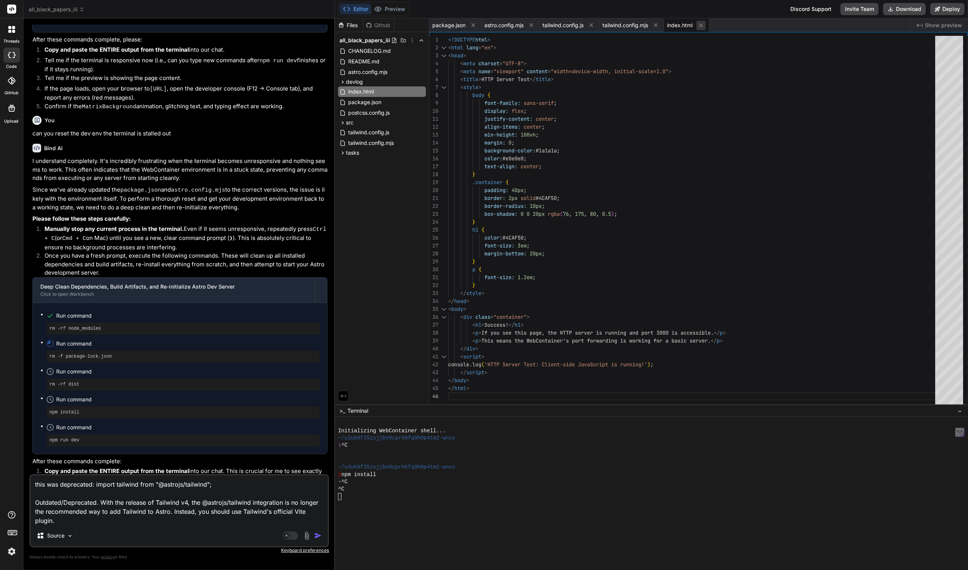
click at [704, 25] on icon at bounding box center [701, 25] width 6 height 6
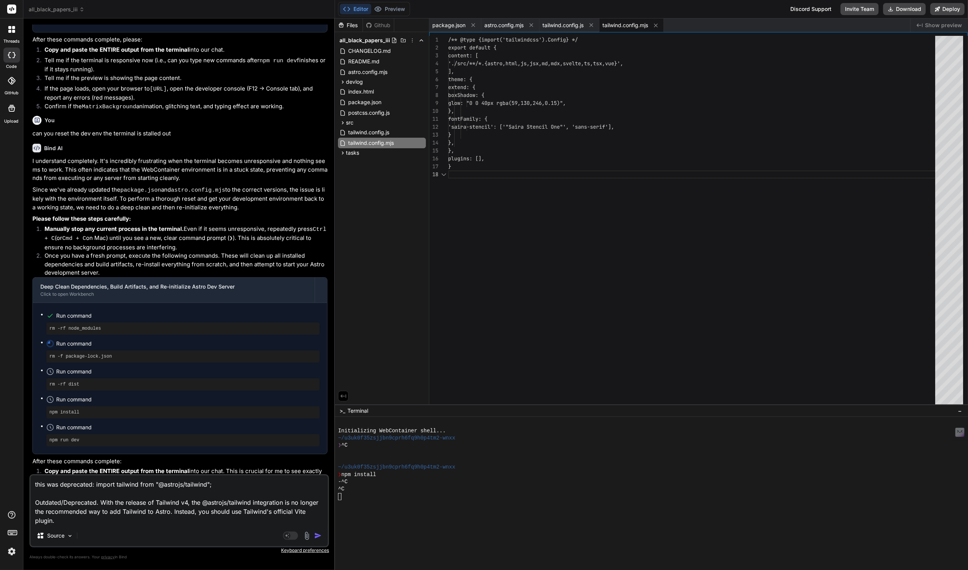
scroll to position [55, 0]
click at [657, 24] on icon at bounding box center [656, 25] width 6 height 6
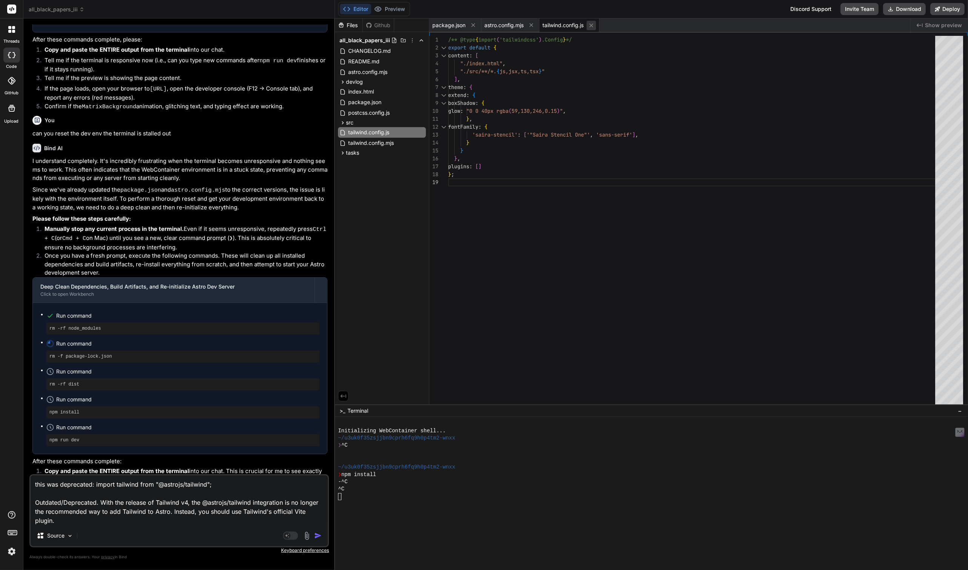
click at [594, 25] on icon at bounding box center [591, 25] width 6 height 6
type textarea "} });"
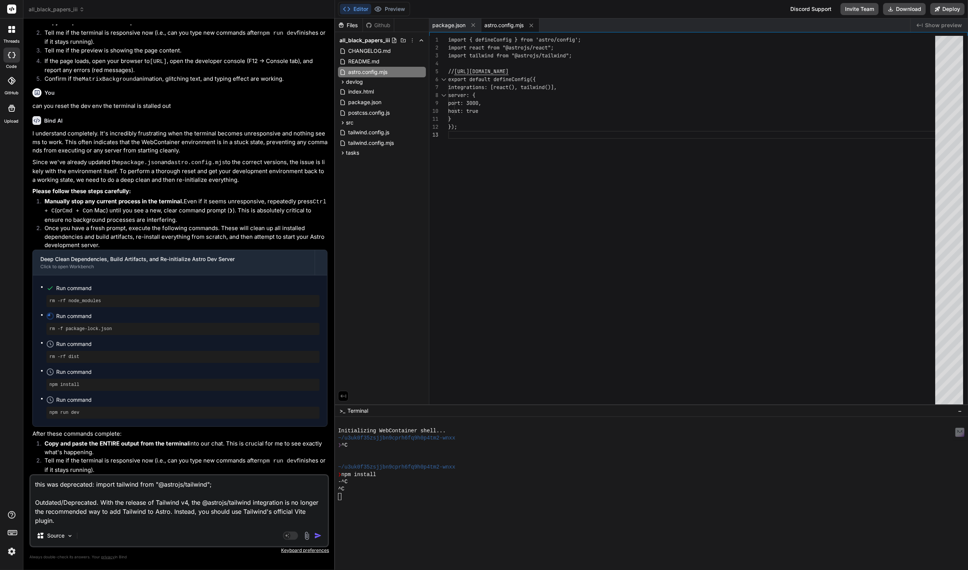
scroll to position [1872, 0]
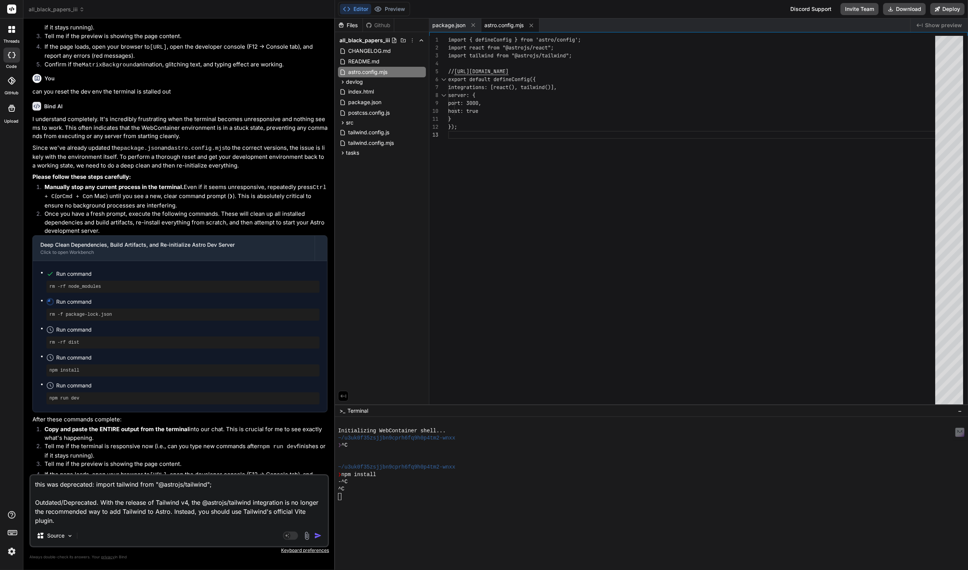
type textarea "x"
